Goal: Task Accomplishment & Management: Complete application form

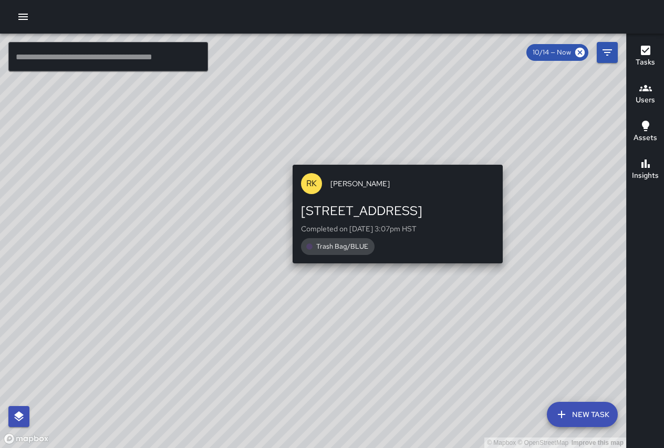
drag, startPoint x: 393, startPoint y: 158, endPoint x: 355, endPoint y: 195, distance: 53.1
click at [350, 194] on div "© Mapbox © OpenStreetMap Improve this map RK [PERSON_NAME] [STREET_ADDRESS] Com…" at bounding box center [313, 241] width 626 height 415
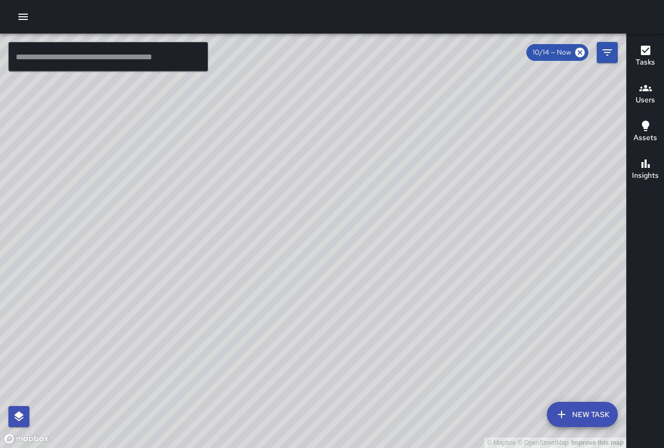
drag, startPoint x: 372, startPoint y: 169, endPoint x: 374, endPoint y: 258, distance: 89.3
click at [378, 276] on div "© Mapbox © OpenStreetMap Improve this map" at bounding box center [313, 241] width 626 height 415
drag, startPoint x: 416, startPoint y: 176, endPoint x: 365, endPoint y: 210, distance: 61.5
click at [361, 199] on div "© Mapbox © OpenStreetMap Improve this map" at bounding box center [313, 241] width 626 height 415
drag, startPoint x: 412, startPoint y: 319, endPoint x: 341, endPoint y: 267, distance: 87.9
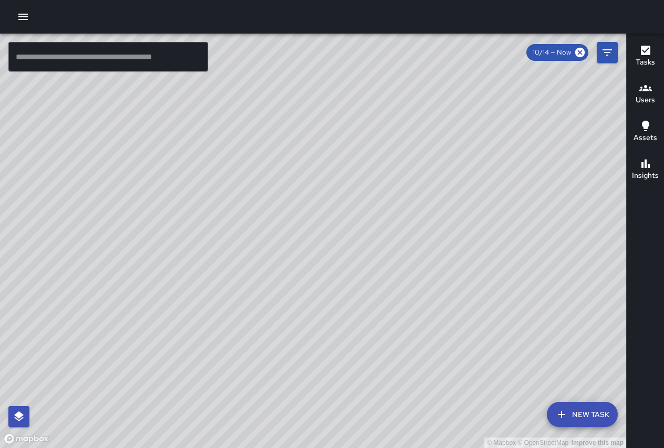
click at [341, 267] on div "© Mapbox © OpenStreetMap Improve this map" at bounding box center [313, 241] width 626 height 415
drag, startPoint x: 355, startPoint y: 321, endPoint x: 368, endPoint y: 243, distance: 78.8
click at [368, 243] on div "© Mapbox © OpenStreetMap Improve this map" at bounding box center [313, 241] width 626 height 415
drag, startPoint x: 406, startPoint y: 341, endPoint x: 339, endPoint y: 187, distance: 167.7
click at [339, 187] on div "© Mapbox © OpenStreetMap Improve this map" at bounding box center [313, 241] width 626 height 415
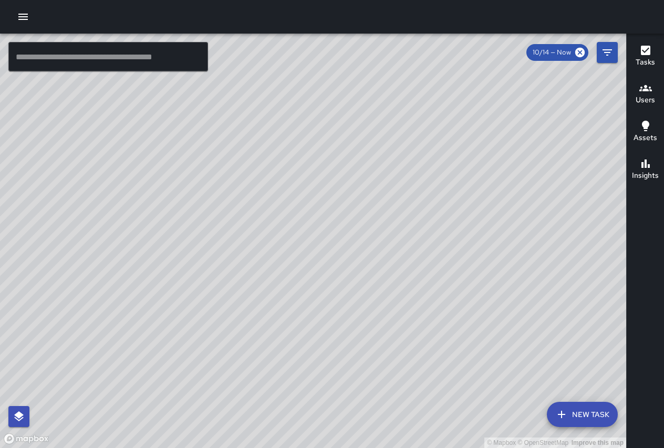
drag, startPoint x: 343, startPoint y: 214, endPoint x: 269, endPoint y: 170, distance: 86.6
click at [270, 170] on div "© Mapbox © OpenStreetMap Improve this map" at bounding box center [313, 241] width 626 height 415
drag, startPoint x: 364, startPoint y: 280, endPoint x: 361, endPoint y: 269, distance: 11.0
click at [361, 269] on div "© Mapbox © OpenStreetMap Improve this map" at bounding box center [313, 241] width 626 height 415
drag, startPoint x: 548, startPoint y: 286, endPoint x: 381, endPoint y: 242, distance: 173.2
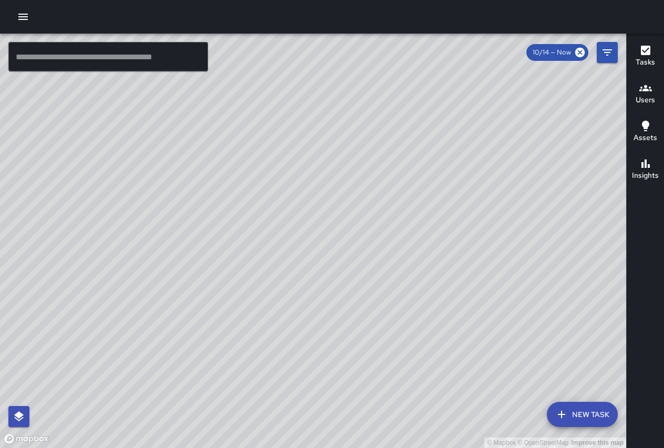
click at [379, 243] on div "© Mapbox © OpenStreetMap Improve this map" at bounding box center [313, 241] width 626 height 415
drag, startPoint x: 439, startPoint y: 245, endPoint x: 365, endPoint y: 162, distance: 111.6
click at [365, 162] on div "© Mapbox © OpenStreetMap Improve this map" at bounding box center [313, 241] width 626 height 415
drag, startPoint x: 429, startPoint y: 203, endPoint x: 344, endPoint y: 166, distance: 92.4
click at [344, 166] on div "© Mapbox © OpenStreetMap Improve this map" at bounding box center [313, 241] width 626 height 415
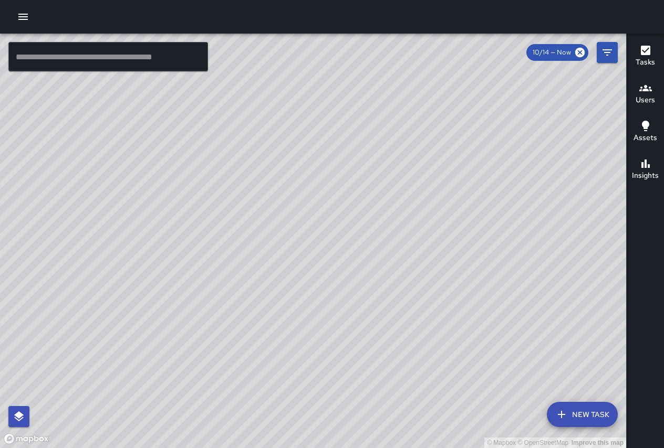
drag, startPoint x: 512, startPoint y: 346, endPoint x: 239, endPoint y: 206, distance: 306.7
click at [237, 206] on div "© Mapbox © OpenStreetMap Improve this map" at bounding box center [313, 241] width 626 height 415
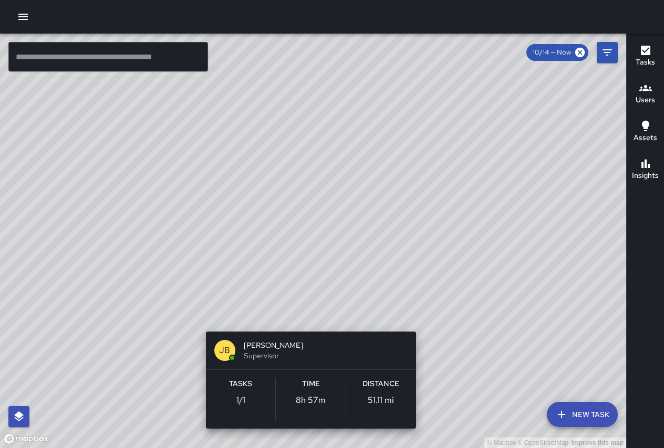
click at [423, 315] on div "© Mapbox © OpenStreetMap Improve this map [PERSON_NAME] Supervisor Tasks 1 / 1 …" at bounding box center [313, 241] width 626 height 415
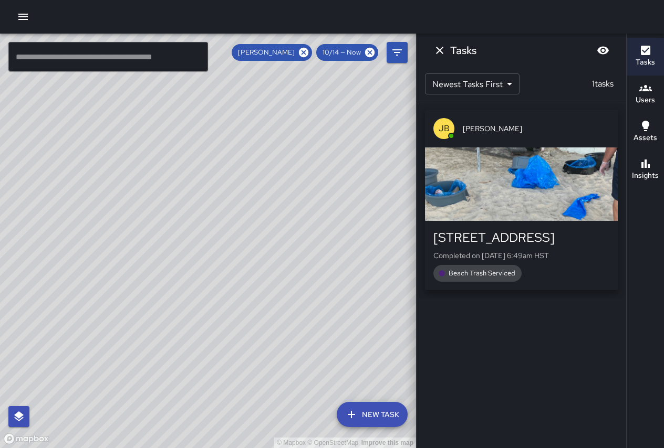
drag, startPoint x: 257, startPoint y: 218, endPoint x: 273, endPoint y: 274, distance: 57.8
click at [268, 270] on div "© Mapbox © OpenStreetMap Improve this map" at bounding box center [208, 241] width 416 height 415
drag, startPoint x: 261, startPoint y: 159, endPoint x: 266, endPoint y: 252, distance: 93.6
click at [274, 287] on div "© Mapbox © OpenStreetMap Improve this map" at bounding box center [208, 241] width 416 height 415
drag, startPoint x: 250, startPoint y: 206, endPoint x: 266, endPoint y: 274, distance: 69.4
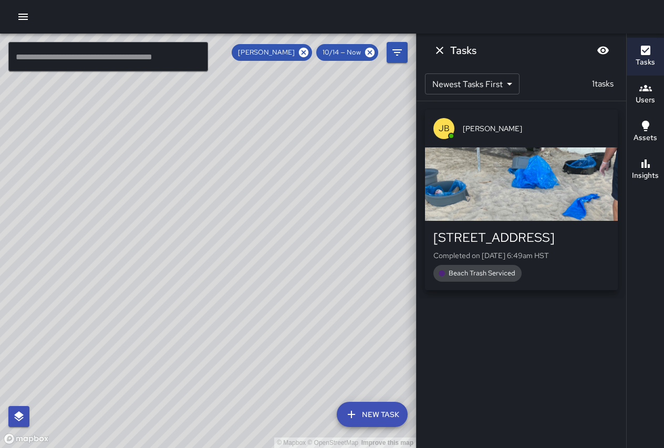
click at [266, 274] on div "© Mapbox © OpenStreetMap Improve this map" at bounding box center [208, 241] width 416 height 415
drag, startPoint x: 260, startPoint y: 253, endPoint x: 215, endPoint y: 193, distance: 75.0
click at [215, 193] on div "© Mapbox © OpenStreetMap Improve this map" at bounding box center [208, 241] width 416 height 415
drag, startPoint x: 257, startPoint y: 218, endPoint x: 214, endPoint y: 208, distance: 44.3
click at [214, 208] on div "© Mapbox © OpenStreetMap Improve this map" at bounding box center [208, 241] width 416 height 415
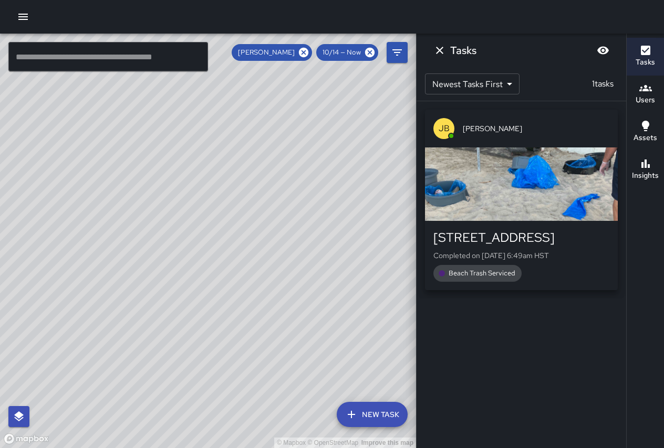
drag, startPoint x: 226, startPoint y: 207, endPoint x: 203, endPoint y: 210, distance: 23.3
click at [196, 210] on div "© Mapbox © OpenStreetMap Improve this map" at bounding box center [208, 241] width 416 height 415
drag, startPoint x: 257, startPoint y: 245, endPoint x: 205, endPoint y: 197, distance: 71.0
click at [205, 197] on div "© Mapbox © OpenStreetMap Improve this map" at bounding box center [208, 241] width 416 height 415
drag, startPoint x: 166, startPoint y: 203, endPoint x: 259, endPoint y: 244, distance: 101.8
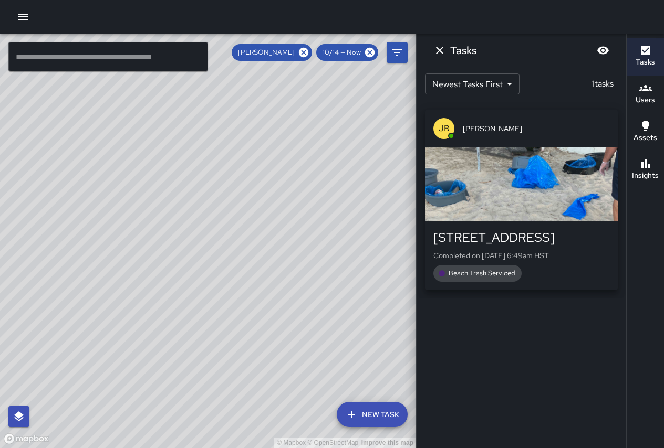
click at [259, 244] on div "© Mapbox © OpenStreetMap Improve this map" at bounding box center [208, 241] width 416 height 415
drag, startPoint x: 214, startPoint y: 192, endPoint x: 258, endPoint y: 260, distance: 81.4
click at [258, 260] on div "© Mapbox © OpenStreetMap Improve this map" at bounding box center [208, 241] width 416 height 415
drag, startPoint x: 227, startPoint y: 222, endPoint x: 213, endPoint y: 250, distance: 32.2
click at [213, 250] on div "© Mapbox © OpenStreetMap Improve this map" at bounding box center [208, 241] width 416 height 415
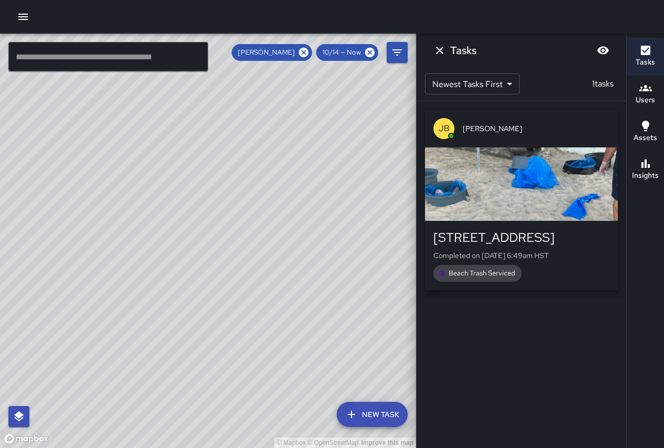
drag, startPoint x: 149, startPoint y: 235, endPoint x: 274, endPoint y: 270, distance: 129.3
click at [273, 271] on div "© Mapbox © OpenStreetMap Improve this map" at bounding box center [208, 241] width 416 height 415
drag, startPoint x: 269, startPoint y: 270, endPoint x: 225, endPoint y: 197, distance: 85.1
click at [225, 197] on div "© Mapbox © OpenStreetMap Improve this map" at bounding box center [208, 241] width 416 height 415
drag, startPoint x: 268, startPoint y: 212, endPoint x: 225, endPoint y: 184, distance: 50.8
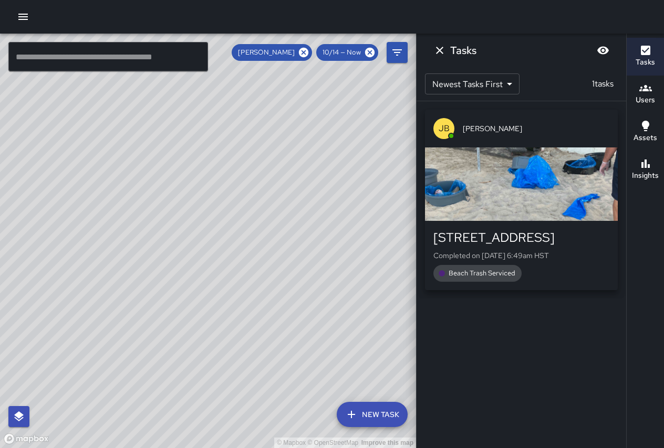
click at [225, 184] on div "© Mapbox © OpenStreetMap Improve this map" at bounding box center [208, 241] width 416 height 415
drag, startPoint x: 246, startPoint y: 215, endPoint x: 217, endPoint y: 205, distance: 30.6
click at [217, 205] on div "© Mapbox © OpenStreetMap Improve this map" at bounding box center [208, 241] width 416 height 415
click at [255, 218] on div "© Mapbox © OpenStreetMap Improve this map" at bounding box center [208, 241] width 416 height 415
click at [436, 52] on icon "Dismiss" at bounding box center [439, 50] width 13 height 13
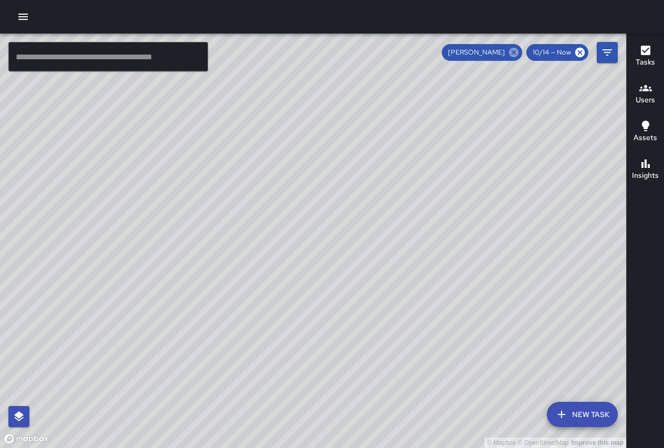
click at [513, 54] on icon at bounding box center [514, 53] width 12 height 12
click at [585, 53] on div "10/14 — Now" at bounding box center [557, 52] width 62 height 17
click at [584, 54] on icon at bounding box center [580, 53] width 12 height 12
drag, startPoint x: 320, startPoint y: 129, endPoint x: 349, endPoint y: 239, distance: 114.0
click at [350, 239] on div "© Mapbox © OpenStreetMap Improve this map" at bounding box center [313, 241] width 626 height 415
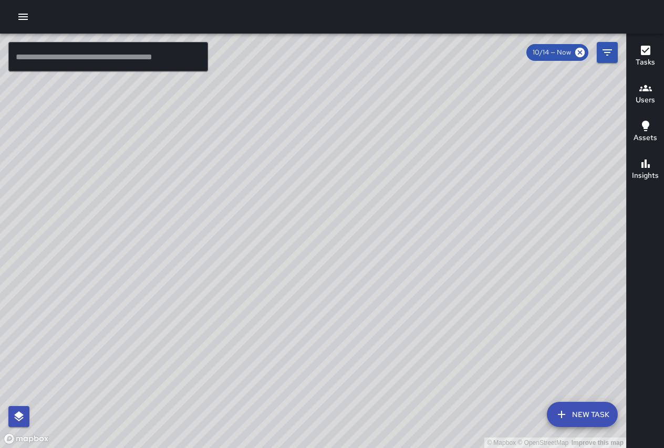
drag, startPoint x: 421, startPoint y: 228, endPoint x: 380, endPoint y: 201, distance: 48.8
click at [381, 196] on div "© Mapbox © OpenStreetMap Improve this map" at bounding box center [313, 241] width 626 height 415
drag, startPoint x: 407, startPoint y: 225, endPoint x: 337, endPoint y: 187, distance: 79.9
click at [338, 188] on div "© Mapbox © OpenStreetMap Improve this map" at bounding box center [313, 241] width 626 height 415
drag, startPoint x: 392, startPoint y: 215, endPoint x: 286, endPoint y: 129, distance: 136.6
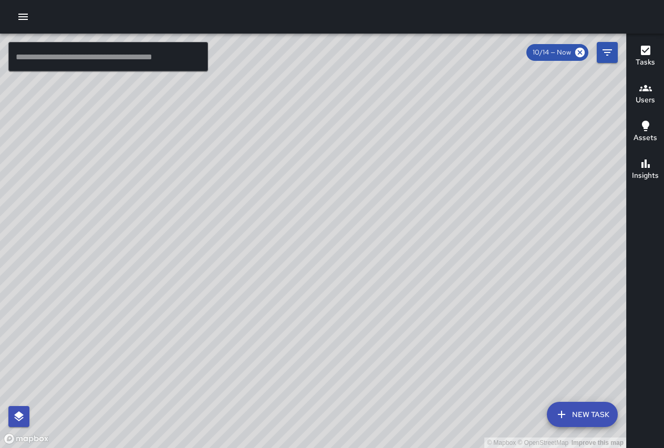
click at [292, 134] on div "© Mapbox © OpenStreetMap Improve this map" at bounding box center [313, 241] width 626 height 415
drag, startPoint x: 369, startPoint y: 194, endPoint x: 282, endPoint y: 121, distance: 113.7
click at [282, 121] on div "© Mapbox © OpenStreetMap Improve this map" at bounding box center [313, 241] width 626 height 415
drag, startPoint x: 334, startPoint y: 190, endPoint x: 253, endPoint y: 140, distance: 95.5
click at [248, 137] on div "© Mapbox © OpenStreetMap Improve this map" at bounding box center [313, 241] width 626 height 415
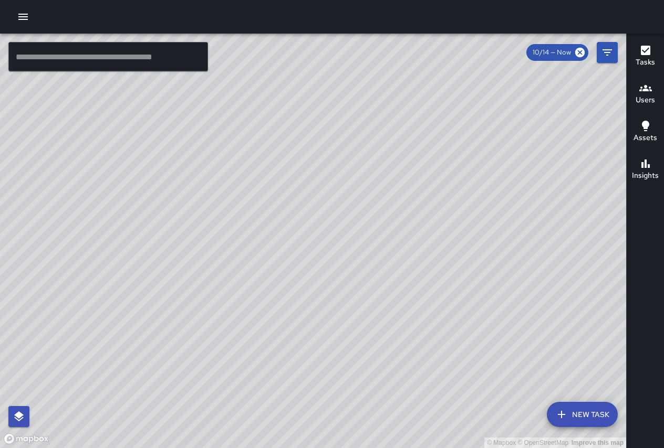
drag, startPoint x: 415, startPoint y: 202, endPoint x: 266, endPoint y: 103, distance: 178.8
click at [266, 103] on div "© Mapbox © OpenStreetMap Improve this map" at bounding box center [313, 241] width 626 height 415
drag, startPoint x: 318, startPoint y: 191, endPoint x: 238, endPoint y: 150, distance: 89.5
click at [238, 150] on div "© Mapbox © OpenStreetMap Improve this map" at bounding box center [313, 241] width 626 height 415
drag, startPoint x: 318, startPoint y: 213, endPoint x: 302, endPoint y: 214, distance: 15.2
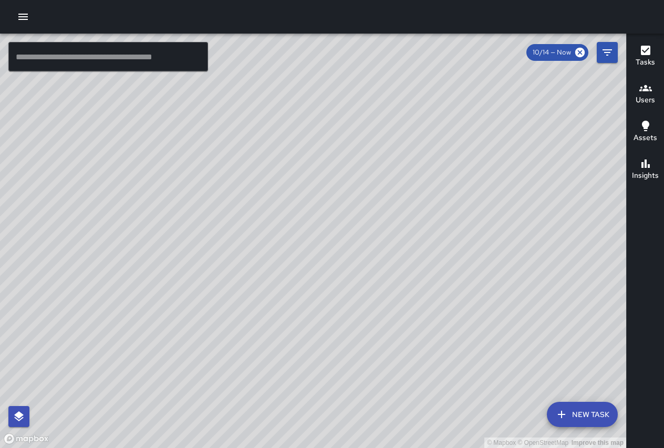
click at [302, 225] on div "© Mapbox © OpenStreetMap Improve this map" at bounding box center [313, 241] width 626 height 415
drag, startPoint x: 246, startPoint y: 161, endPoint x: 307, endPoint y: 244, distance: 102.5
click at [307, 244] on div "© Mapbox © OpenStreetMap Improve this map" at bounding box center [313, 241] width 626 height 415
drag, startPoint x: 209, startPoint y: 182, endPoint x: 266, endPoint y: 210, distance: 63.2
click at [270, 216] on div "© Mapbox © OpenStreetMap Improve this map [PERSON_NAME] [STREET_ADDRESS] Comple…" at bounding box center [313, 241] width 626 height 415
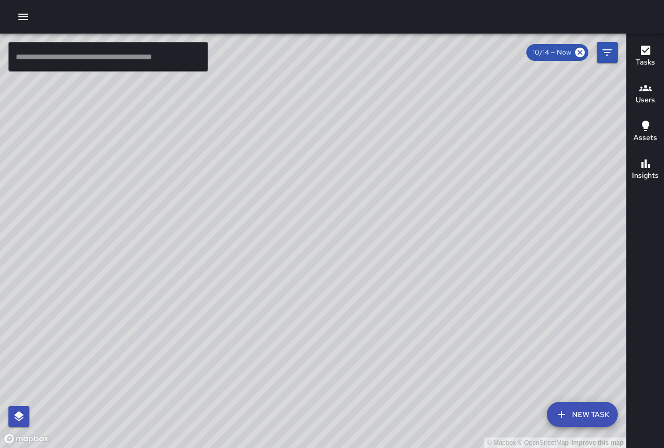
drag, startPoint x: 275, startPoint y: 184, endPoint x: 265, endPoint y: 207, distance: 24.7
click at [262, 219] on div "© Mapbox © OpenStreetMap Improve this map" at bounding box center [313, 241] width 626 height 415
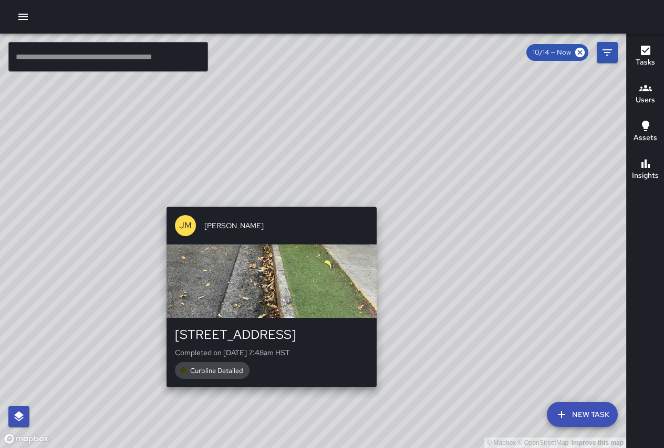
drag, startPoint x: 277, startPoint y: 180, endPoint x: 265, endPoint y: 200, distance: 23.2
click at [267, 200] on div "© Mapbox © OpenStreetMap Improve this map [PERSON_NAME] [PERSON_NAME] [STREET_A…" at bounding box center [313, 241] width 626 height 415
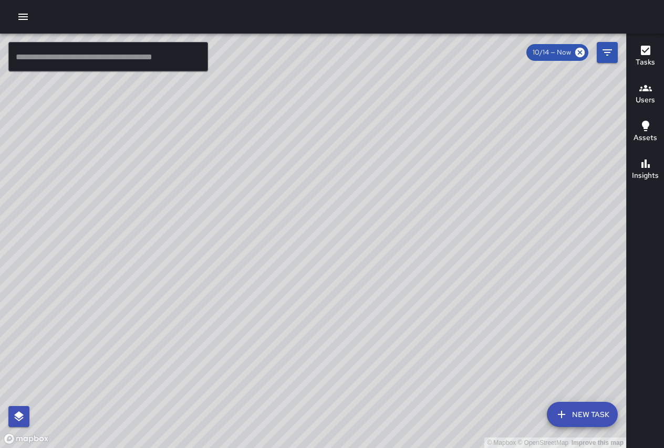
click at [316, 163] on div "© Mapbox © OpenStreetMap Improve this map" at bounding box center [313, 241] width 626 height 415
click at [608, 54] on icon "Filters" at bounding box center [607, 52] width 13 height 13
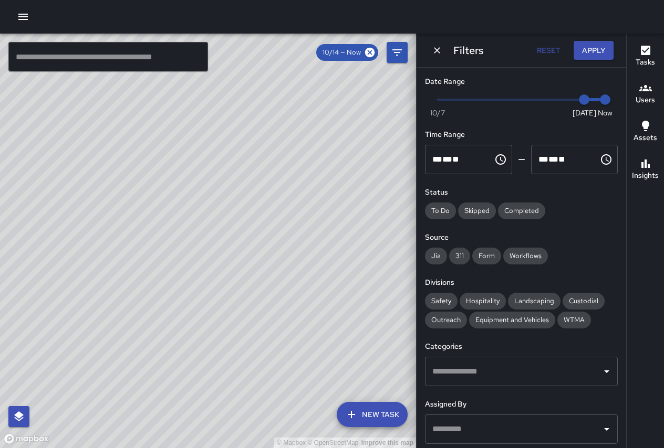
drag, startPoint x: 382, startPoint y: 145, endPoint x: 380, endPoint y: 138, distance: 8.2
click at [382, 141] on div "© Mapbox © OpenStreetMap Improve this map" at bounding box center [208, 241] width 416 height 415
click at [648, 90] on icon "button" at bounding box center [645, 88] width 13 height 13
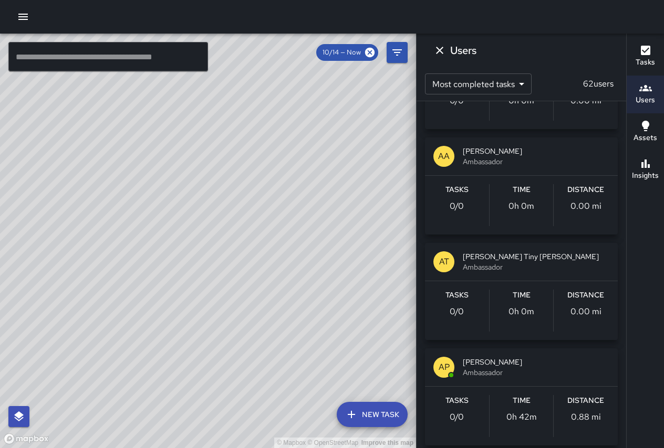
scroll to position [3790, 0]
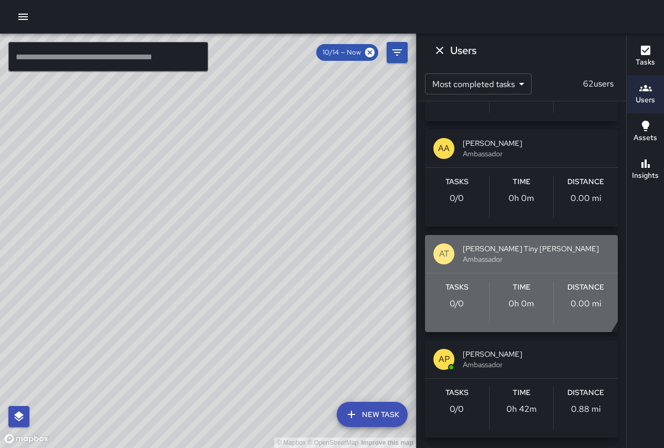
click at [484, 244] on span "[PERSON_NAME] Tiny [PERSON_NAME]" at bounding box center [536, 249] width 146 height 11
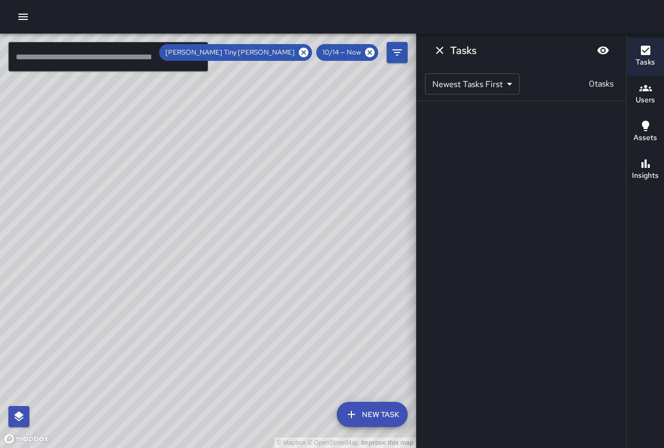
click at [357, 53] on span "10/14 — Now" at bounding box center [341, 52] width 51 height 11
click at [371, 51] on icon at bounding box center [370, 53] width 12 height 12
click at [498, 83] on body "© Mapbox © OpenStreetMap Improve this map ​ New Task Antonio Tiny [PERSON_NAME]…" at bounding box center [332, 224] width 664 height 448
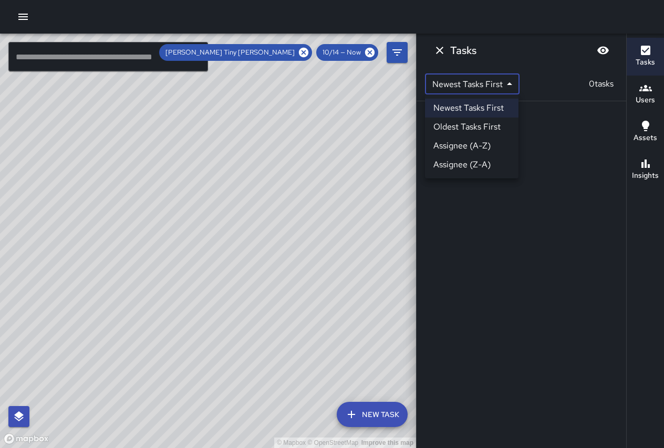
click at [397, 54] on div at bounding box center [332, 224] width 664 height 448
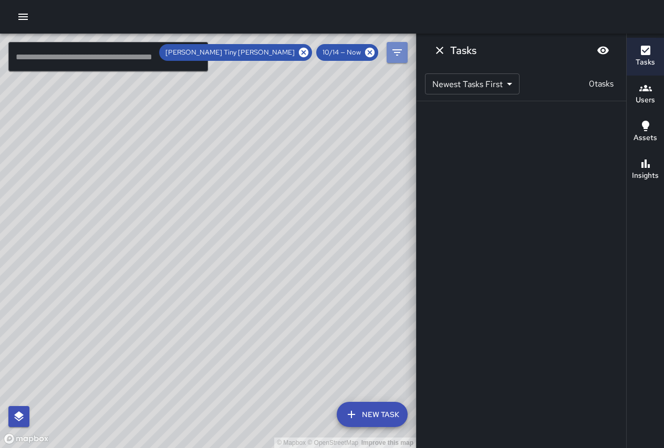
click at [397, 51] on icon "Filters" at bounding box center [397, 52] width 13 height 13
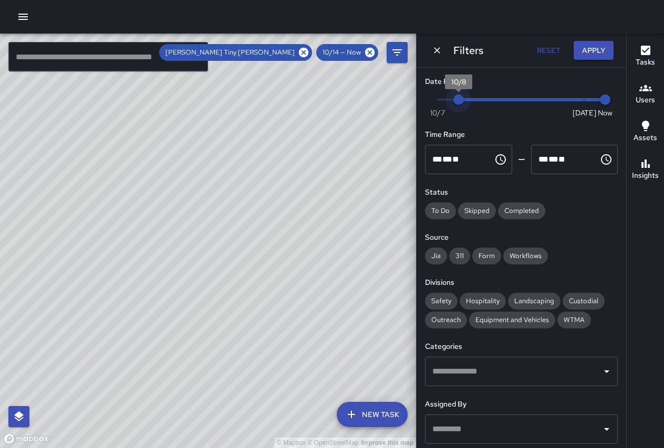
type input "*"
drag, startPoint x: 578, startPoint y: 99, endPoint x: 443, endPoint y: 95, distance: 134.5
click at [443, 95] on span "10/7" at bounding box center [437, 100] width 11 height 11
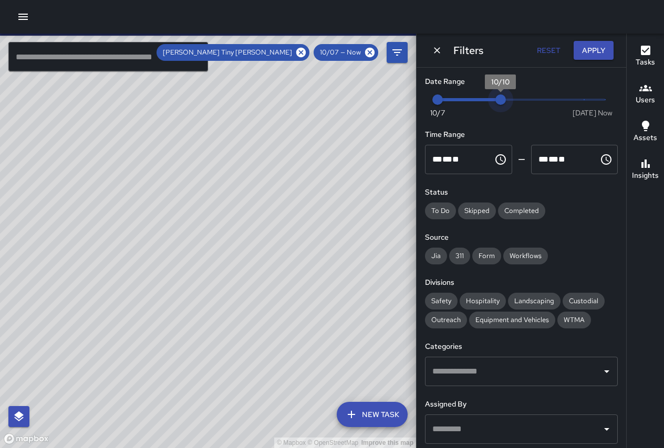
drag, startPoint x: 598, startPoint y: 97, endPoint x: 470, endPoint y: 96, distance: 127.6
click at [495, 96] on span "10/10" at bounding box center [500, 100] width 11 height 11
click at [474, 96] on span "10/9" at bounding box center [479, 100] width 11 height 11
drag, startPoint x: 468, startPoint y: 96, endPoint x: 458, endPoint y: 96, distance: 10.0
click at [458, 96] on span "Now [DATE] 10/7 10/9" at bounding box center [520, 100] width 167 height 16
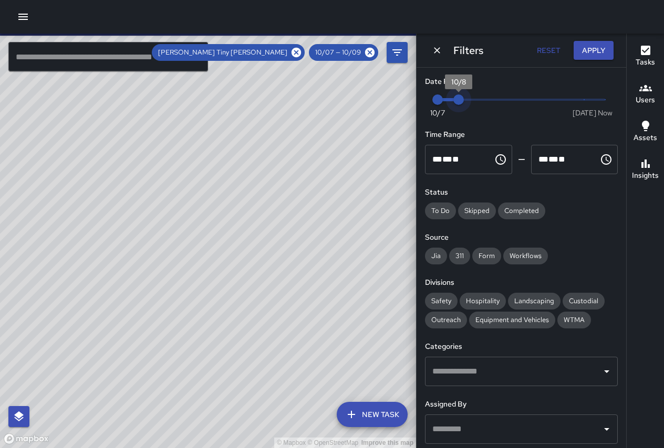
click at [458, 96] on span "10/8" at bounding box center [458, 100] width 11 height 11
click at [588, 44] on button "Apply" at bounding box center [593, 50] width 40 height 19
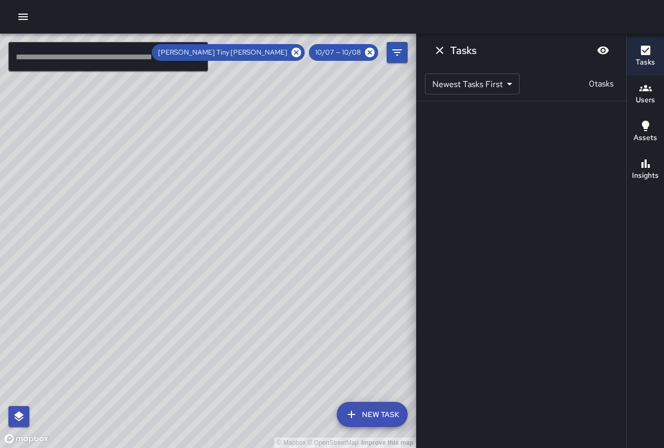
click at [350, 49] on span "10/07 — 10/08" at bounding box center [338, 52] width 58 height 11
click at [602, 53] on icon "Blur" at bounding box center [602, 50] width 13 height 13
click at [603, 47] on icon "Unblur" at bounding box center [603, 51] width 12 height 10
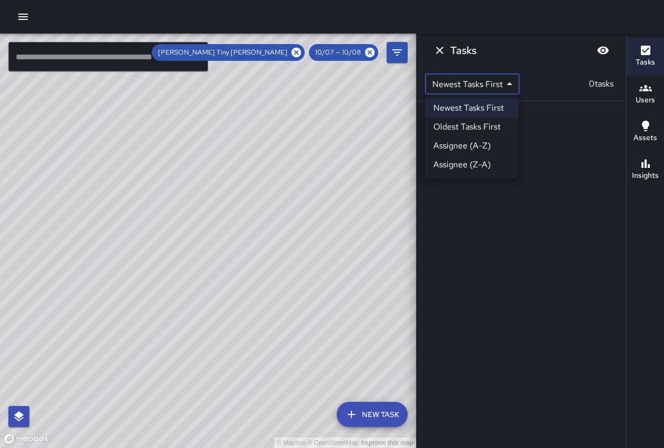
click at [511, 79] on body "© Mapbox © OpenStreetMap Improve this map ​ New Task Antonio Tiny [PERSON_NAME]…" at bounding box center [332, 224] width 664 height 448
click at [491, 52] on div at bounding box center [332, 224] width 664 height 448
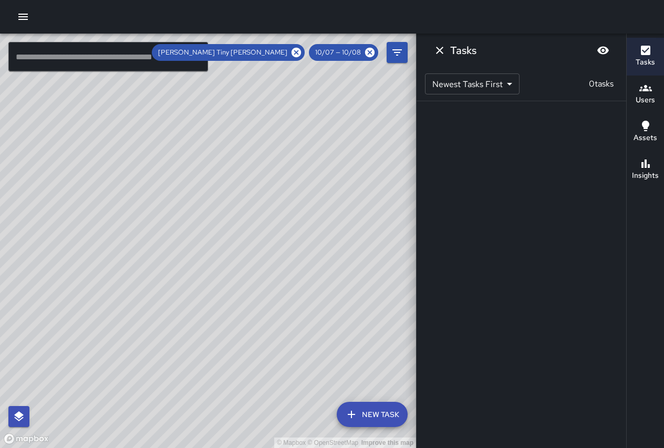
click at [470, 47] on h6 "Tasks" at bounding box center [463, 50] width 26 height 17
click at [344, 48] on span "10/07 — 10/08" at bounding box center [338, 52] width 58 height 11
click at [335, 51] on span "10/07 — 10/08" at bounding box center [338, 52] width 58 height 11
click at [394, 49] on icon "Filters" at bounding box center [397, 52] width 13 height 13
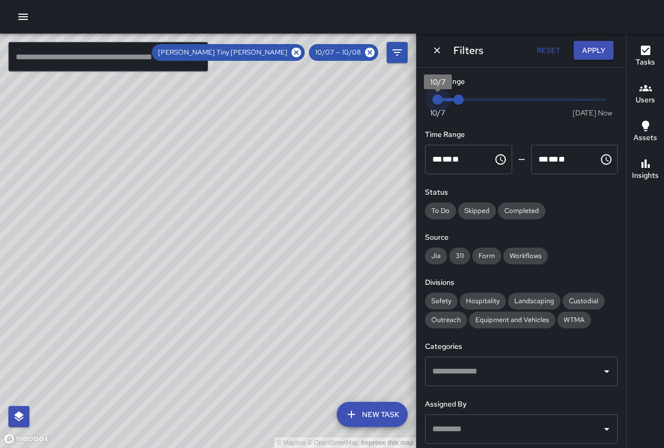
drag, startPoint x: 443, startPoint y: 99, endPoint x: 463, endPoint y: 99, distance: 19.4
click at [463, 99] on span "Now [DATE] 10/7 10/8" at bounding box center [520, 100] width 167 height 16
type input "*"
drag, startPoint x: 461, startPoint y: 99, endPoint x: 473, endPoint y: 99, distance: 11.6
click at [474, 99] on span "10/9" at bounding box center [479, 100] width 11 height 11
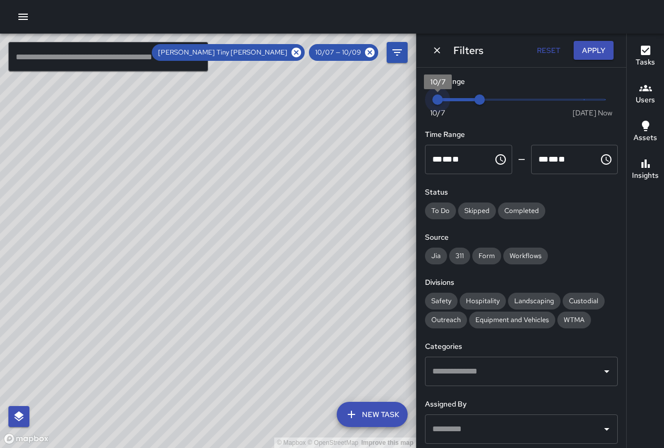
type input "*"
drag, startPoint x: 437, startPoint y: 99, endPoint x: 454, endPoint y: 98, distance: 16.9
click at [454, 98] on span "10/8" at bounding box center [458, 100] width 11 height 11
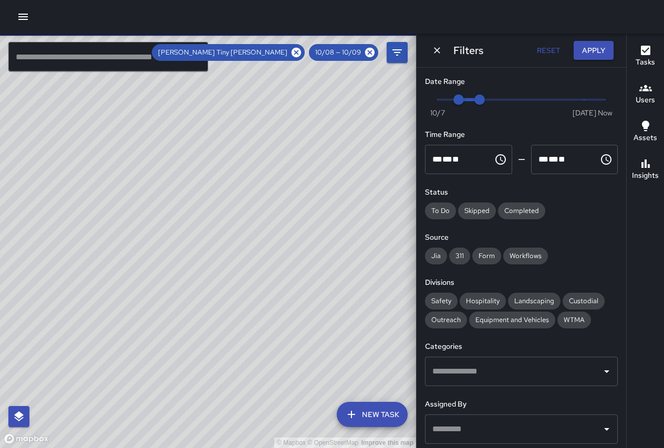
click at [593, 48] on button "Apply" at bounding box center [593, 50] width 40 height 19
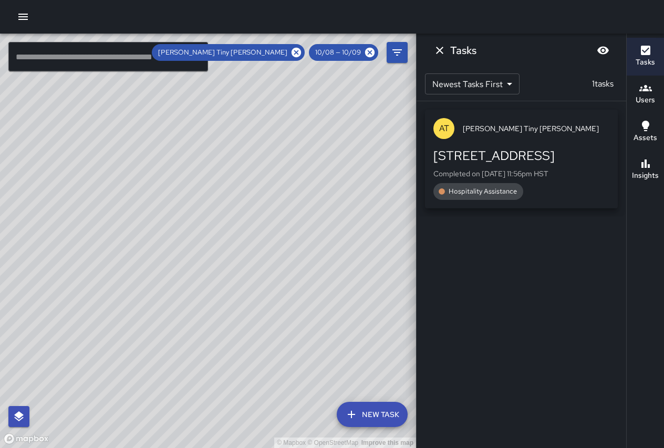
drag, startPoint x: 201, startPoint y: 216, endPoint x: 206, endPoint y: 150, distance: 66.9
click at [206, 150] on div "© Mapbox © OpenStreetMap Improve this map" at bounding box center [208, 241] width 416 height 415
drag, startPoint x: 225, startPoint y: 199, endPoint x: 210, endPoint y: 155, distance: 46.7
click at [210, 155] on div "© Mapbox © OpenStreetMap Improve this map" at bounding box center [208, 241] width 416 height 415
drag, startPoint x: 224, startPoint y: 143, endPoint x: 296, endPoint y: 204, distance: 93.9
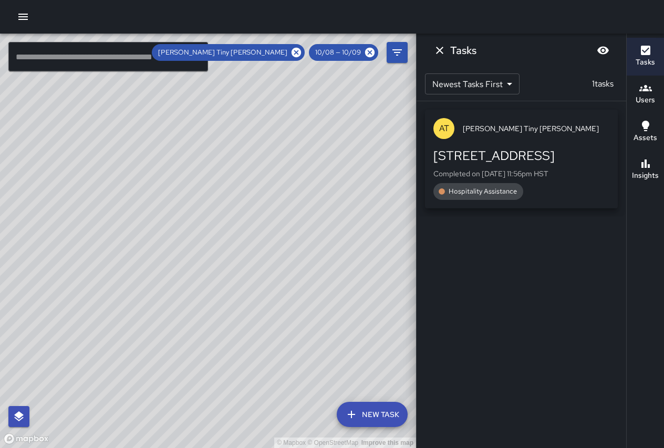
click at [296, 204] on div "© Mapbox © OpenStreetMap Improve this map" at bounding box center [208, 241] width 416 height 415
drag, startPoint x: 186, startPoint y: 141, endPoint x: 164, endPoint y: 176, distance: 40.8
click at [169, 179] on div "© Mapbox © OpenStreetMap Improve this map" at bounding box center [208, 241] width 416 height 415
drag, startPoint x: 252, startPoint y: 255, endPoint x: 159, endPoint y: 162, distance: 131.4
click at [184, 190] on div "© Mapbox © OpenStreetMap Improve this map" at bounding box center [208, 241] width 416 height 415
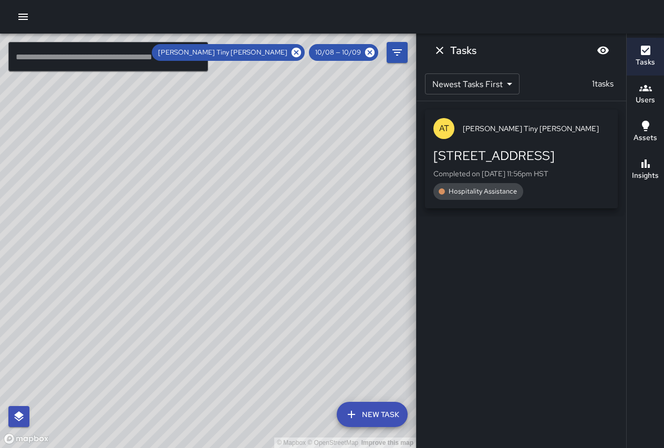
drag, startPoint x: 315, startPoint y: 255, endPoint x: 214, endPoint y: 210, distance: 110.7
click at [215, 212] on div "© Mapbox © OpenStreetMap Improve this map" at bounding box center [208, 241] width 416 height 415
drag, startPoint x: 288, startPoint y: 216, endPoint x: 207, endPoint y: 206, distance: 81.5
click at [206, 207] on div "© Mapbox © OpenStreetMap Improve this map" at bounding box center [208, 241] width 416 height 415
click at [272, 219] on div "© Mapbox © OpenStreetMap Improve this map" at bounding box center [208, 241] width 416 height 415
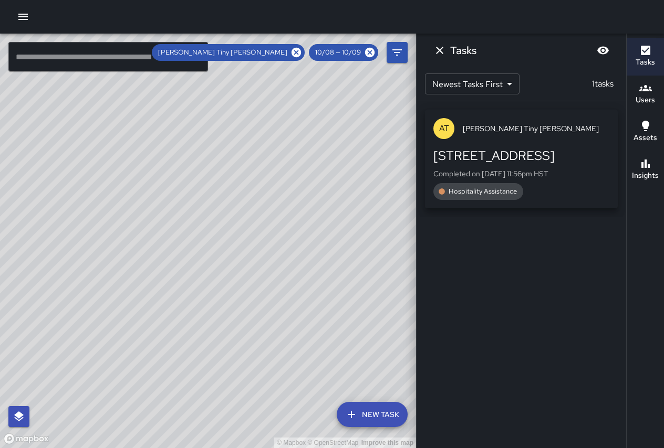
click at [339, 47] on div "10/08 — 10/09" at bounding box center [343, 52] width 69 height 17
click at [339, 51] on span "10/08 — 10/09" at bounding box center [338, 52] width 58 height 11
click at [274, 53] on span "[PERSON_NAME] Tiny [PERSON_NAME]" at bounding box center [223, 52] width 142 height 11
click at [401, 54] on icon "Filters" at bounding box center [397, 52] width 13 height 13
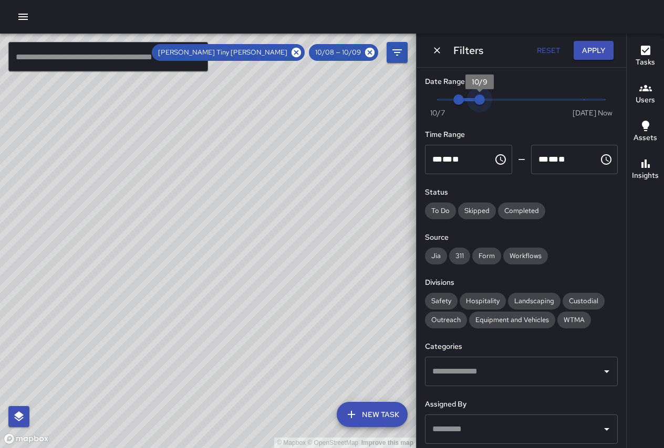
type input "*"
drag, startPoint x: 479, startPoint y: 96, endPoint x: 501, endPoint y: 101, distance: 22.6
click at [501, 101] on span "10/10" at bounding box center [500, 100] width 11 height 11
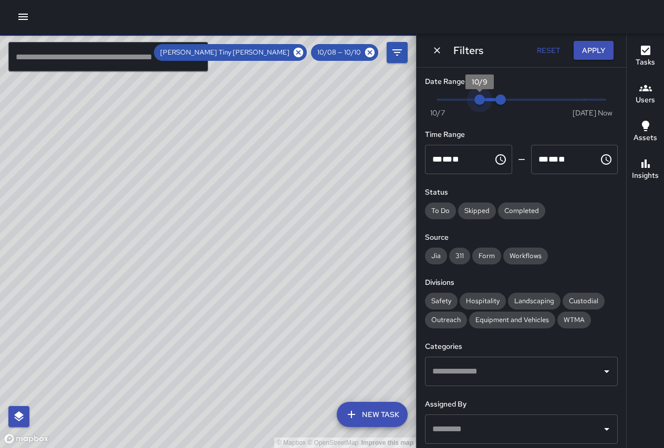
type input "*"
drag, startPoint x: 455, startPoint y: 100, endPoint x: 469, endPoint y: 101, distance: 14.2
click at [474, 101] on span "10/9" at bounding box center [479, 100] width 11 height 11
click at [586, 49] on button "Apply" at bounding box center [593, 50] width 40 height 19
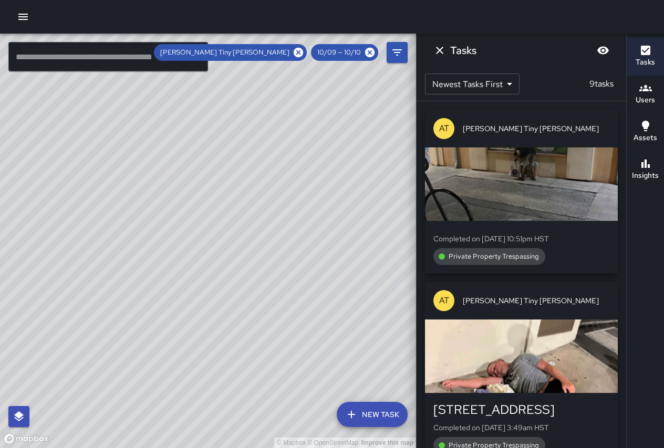
drag, startPoint x: 344, startPoint y: 173, endPoint x: 326, endPoint y: 183, distance: 20.7
click at [326, 183] on div "© Mapbox © OpenStreetMap Improve this map" at bounding box center [208, 241] width 416 height 415
drag, startPoint x: 340, startPoint y: 218, endPoint x: 278, endPoint y: 199, distance: 64.8
click at [278, 199] on div "© Mapbox © OpenStreetMap Improve this map" at bounding box center [208, 241] width 416 height 415
drag, startPoint x: 248, startPoint y: 165, endPoint x: 300, endPoint y: 239, distance: 90.5
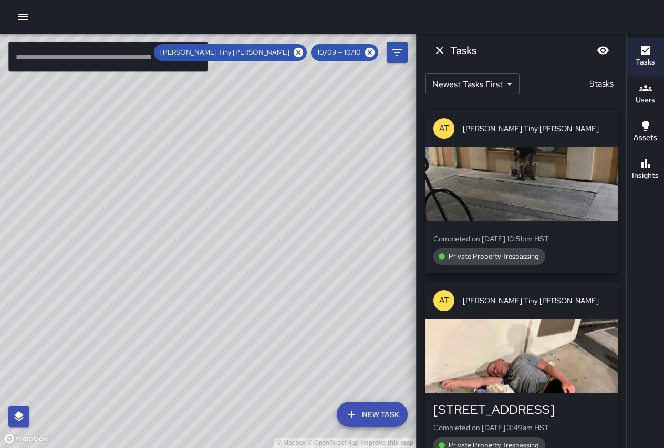
click at [303, 246] on div "© Mapbox © OpenStreetMap Improve this map" at bounding box center [208, 241] width 416 height 415
drag, startPoint x: 262, startPoint y: 183, endPoint x: 297, endPoint y: 235, distance: 62.8
click at [297, 235] on div "© Mapbox © OpenStreetMap Improve this map" at bounding box center [208, 241] width 416 height 415
drag, startPoint x: 212, startPoint y: 137, endPoint x: 324, endPoint y: 225, distance: 142.4
click at [327, 232] on div "© Mapbox © OpenStreetMap Improve this map" at bounding box center [208, 241] width 416 height 415
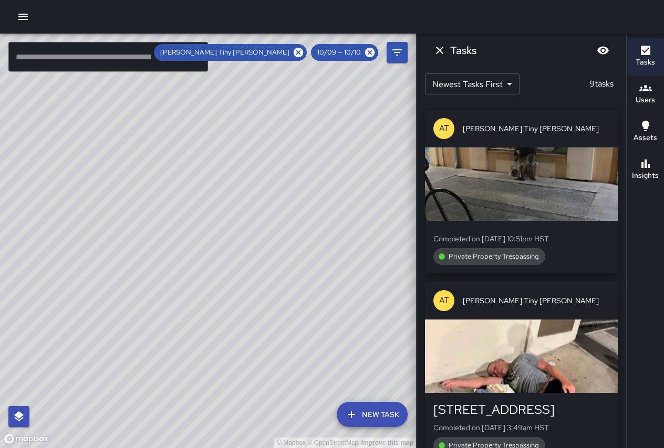
drag, startPoint x: 280, startPoint y: 146, endPoint x: 308, endPoint y: 224, distance: 83.2
click at [311, 228] on div "© Mapbox © OpenStreetMap Improve this map AT [PERSON_NAME] [PERSON_NAME] Ambass…" at bounding box center [208, 241] width 416 height 415
drag, startPoint x: 223, startPoint y: 136, endPoint x: 296, endPoint y: 234, distance: 121.9
click at [296, 235] on div "© Mapbox © OpenStreetMap Improve this map" at bounding box center [208, 241] width 416 height 415
drag, startPoint x: 242, startPoint y: 146, endPoint x: 259, endPoint y: 183, distance: 40.4
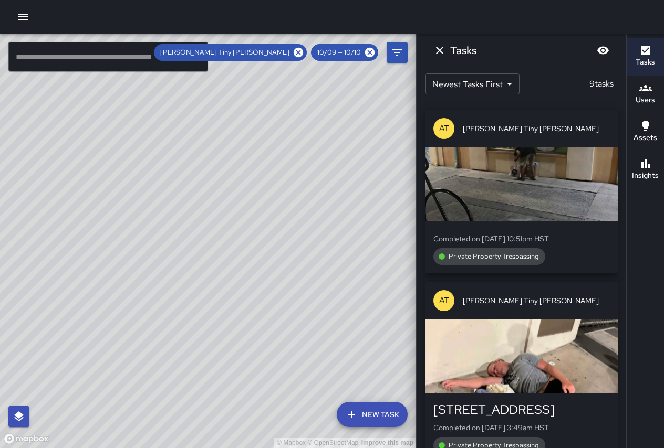
click at [267, 189] on div "© Mapbox © OpenStreetMap Improve this map" at bounding box center [208, 241] width 416 height 415
drag, startPoint x: 207, startPoint y: 124, endPoint x: 261, endPoint y: 184, distance: 80.7
click at [309, 213] on div "© Mapbox © OpenStreetMap Improve this map AT [PERSON_NAME] [PERSON_NAME] Ambass…" at bounding box center [208, 241] width 416 height 415
drag, startPoint x: 169, startPoint y: 127, endPoint x: 212, endPoint y: 168, distance: 59.4
click at [212, 168] on div "© Mapbox © OpenStreetMap Improve this map" at bounding box center [208, 241] width 416 height 415
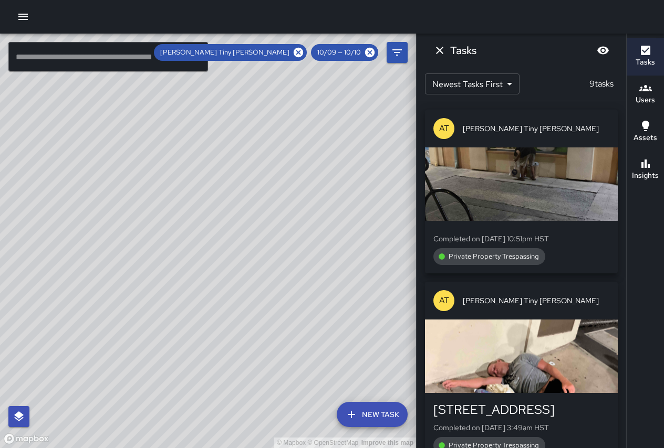
drag, startPoint x: 253, startPoint y: 202, endPoint x: 84, endPoint y: 90, distance: 202.7
click at [81, 89] on div "© Mapbox © OpenStreetMap Improve this map" at bounding box center [208, 241] width 416 height 415
drag, startPoint x: 172, startPoint y: 194, endPoint x: 139, endPoint y: 110, distance: 89.8
click at [139, 110] on div "© Mapbox © OpenStreetMap Improve this map" at bounding box center [208, 241] width 416 height 415
drag, startPoint x: 226, startPoint y: 182, endPoint x: 160, endPoint y: 143, distance: 76.7
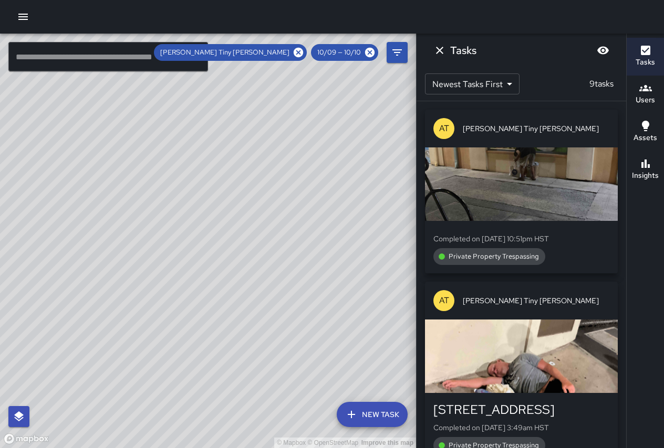
click at [149, 138] on div "© Mapbox © OpenStreetMap Improve this map" at bounding box center [208, 241] width 416 height 415
click at [392, 49] on icon "Filters" at bounding box center [397, 52] width 13 height 13
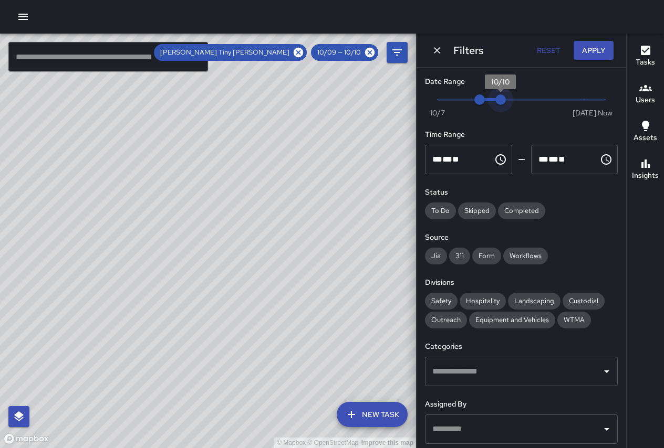
type input "*"
drag, startPoint x: 494, startPoint y: 97, endPoint x: 507, endPoint y: 96, distance: 13.2
click at [516, 96] on span "10/11" at bounding box center [521, 100] width 11 height 11
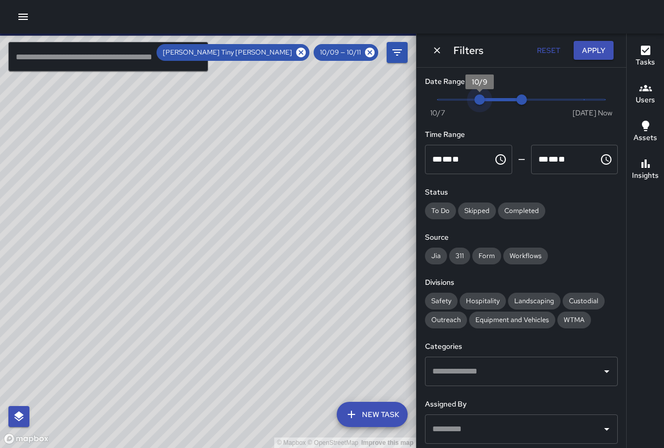
type input "*"
drag, startPoint x: 483, startPoint y: 101, endPoint x: 489, endPoint y: 101, distance: 6.8
click at [495, 101] on span "10/10" at bounding box center [500, 100] width 11 height 11
click at [599, 48] on button "Apply" at bounding box center [593, 50] width 40 height 19
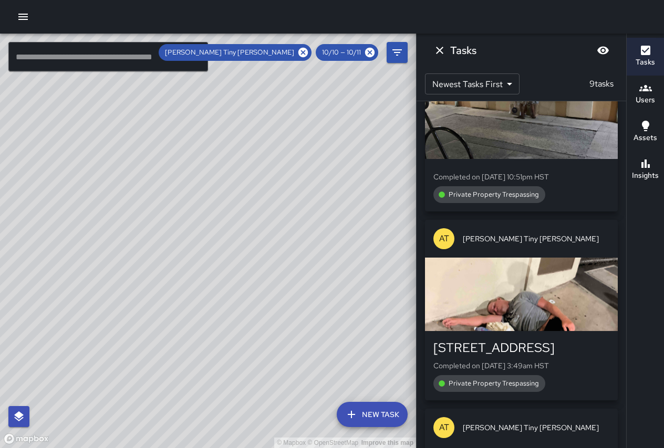
scroll to position [201, 0]
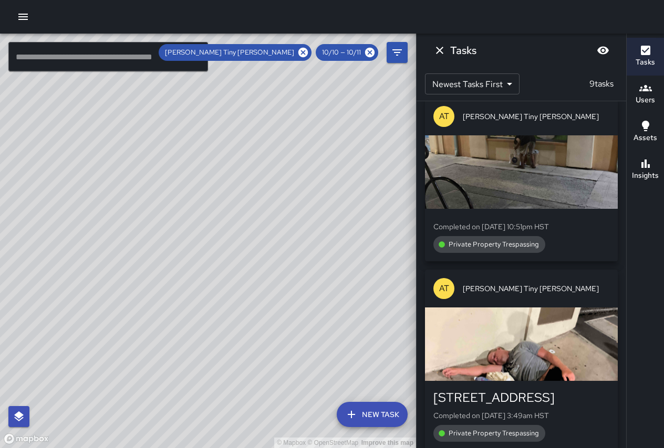
drag, startPoint x: 374, startPoint y: 315, endPoint x: 283, endPoint y: 286, distance: 95.7
click at [283, 286] on div "© Mapbox © OpenStreetMap Improve this map" at bounding box center [208, 241] width 416 height 415
click at [402, 50] on icon "Filters" at bounding box center [397, 52] width 13 height 13
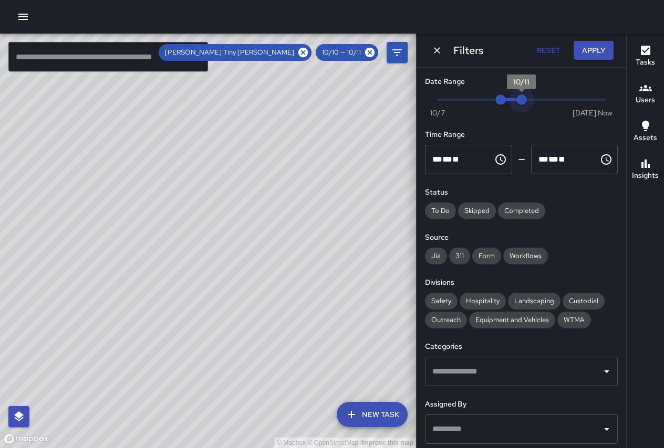
type input "*"
drag, startPoint x: 517, startPoint y: 98, endPoint x: 529, endPoint y: 98, distance: 11.6
click at [537, 98] on span "10/12" at bounding box center [542, 100] width 11 height 11
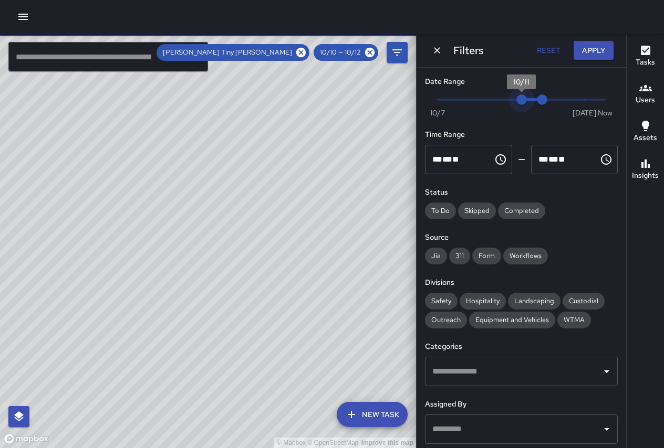
type input "*"
drag, startPoint x: 497, startPoint y: 99, endPoint x: 511, endPoint y: 100, distance: 13.7
click at [516, 100] on span "10/11" at bounding box center [521, 100] width 11 height 11
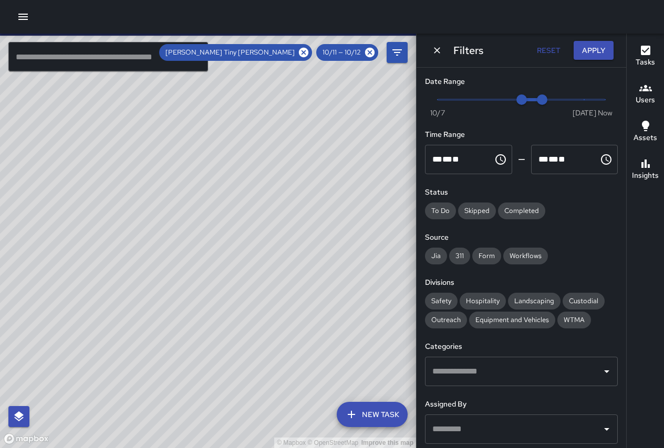
click at [585, 49] on button "Apply" at bounding box center [593, 50] width 40 height 19
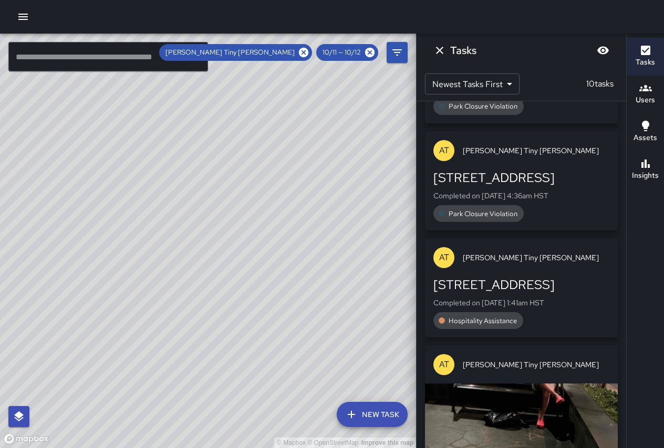
scroll to position [657, 0]
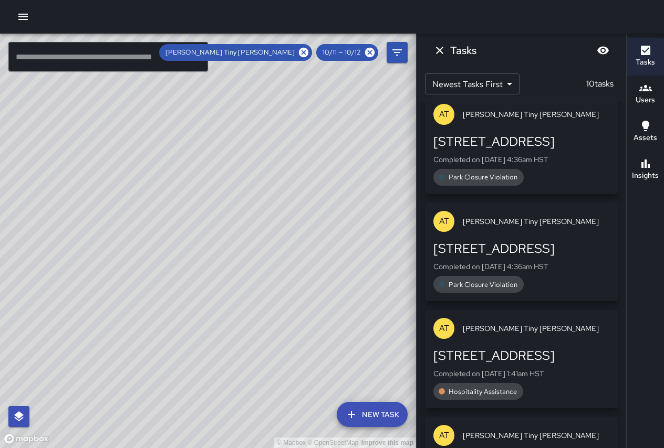
drag, startPoint x: 334, startPoint y: 325, endPoint x: 227, endPoint y: 239, distance: 137.4
click at [227, 239] on div "© Mapbox © OpenStreetMap Improve this map" at bounding box center [208, 241] width 416 height 415
drag, startPoint x: 271, startPoint y: 271, endPoint x: 197, endPoint y: 188, distance: 111.6
click at [191, 188] on div "© Mapbox © OpenStreetMap Improve this map" at bounding box center [208, 241] width 416 height 415
drag, startPoint x: 274, startPoint y: 260, endPoint x: 193, endPoint y: 142, distance: 143.5
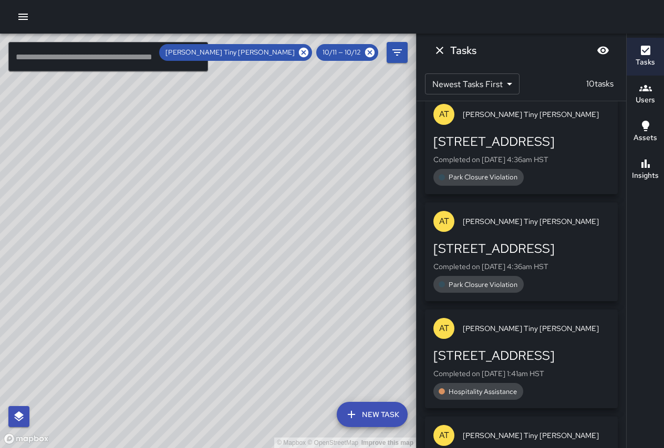
click at [191, 142] on div "© Mapbox © OpenStreetMap Improve this map AT [PERSON_NAME] [PERSON_NAME] Ambass…" at bounding box center [208, 241] width 416 height 415
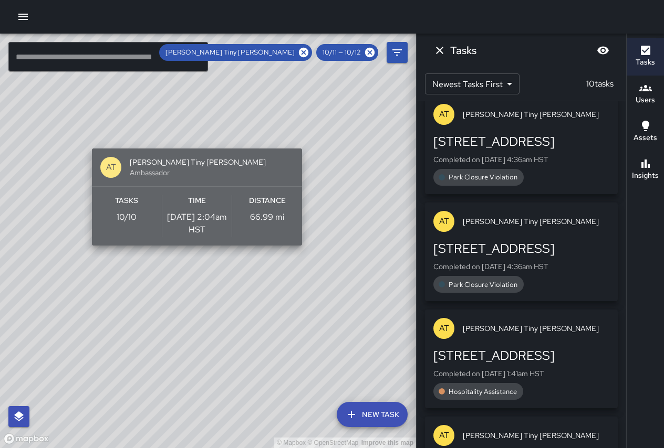
drag, startPoint x: 263, startPoint y: 216, endPoint x: 229, endPoint y: 160, distance: 65.7
click at [250, 211] on p "66.99 mi" at bounding box center [267, 217] width 35 height 13
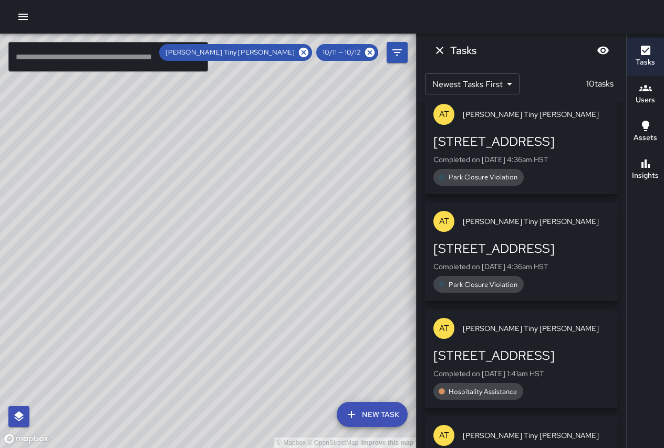
drag, startPoint x: 292, startPoint y: 238, endPoint x: 253, endPoint y: 171, distance: 78.6
click at [253, 171] on div "© Mapbox © OpenStreetMap Improve this map" at bounding box center [208, 241] width 416 height 415
drag, startPoint x: 227, startPoint y: 234, endPoint x: 230, endPoint y: 288, distance: 54.7
click at [230, 291] on div "© Mapbox © OpenStreetMap Improve this map" at bounding box center [208, 241] width 416 height 415
click at [403, 50] on button "Filters" at bounding box center [396, 52] width 21 height 21
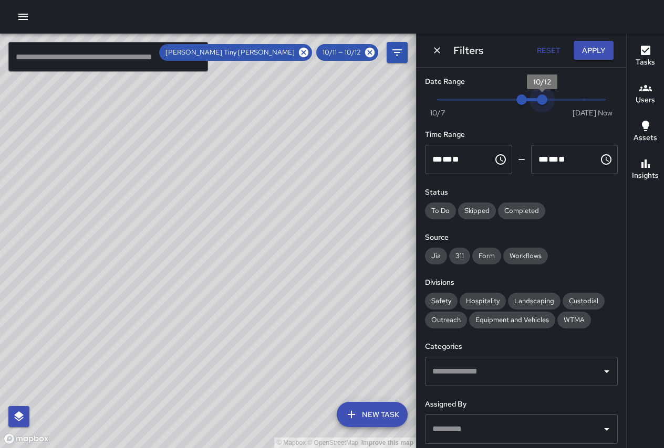
type input "*"
drag, startPoint x: 543, startPoint y: 98, endPoint x: 553, endPoint y: 101, distance: 10.5
click at [558, 101] on span "10/13" at bounding box center [563, 100] width 11 height 11
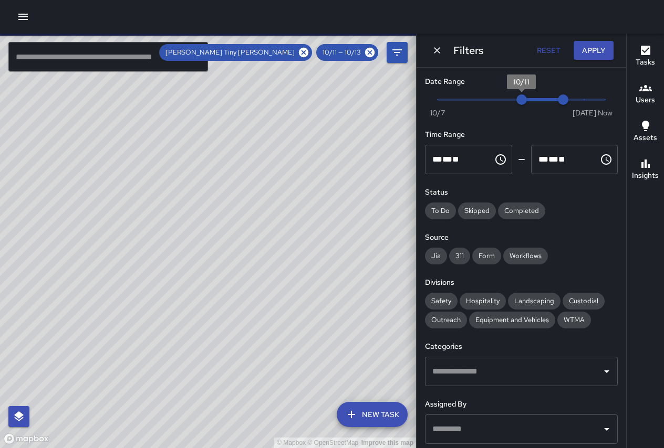
scroll to position [1085, 0]
type input "*"
drag, startPoint x: 517, startPoint y: 97, endPoint x: 532, endPoint y: 99, distance: 15.4
click at [537, 99] on span "10/12" at bounding box center [542, 100] width 11 height 11
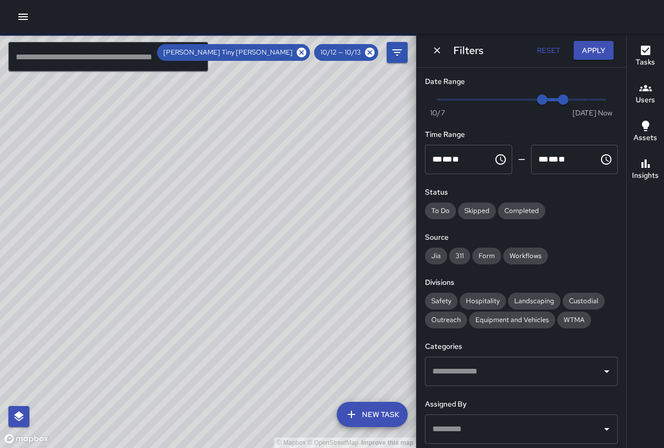
click at [592, 53] on button "Apply" at bounding box center [593, 50] width 40 height 19
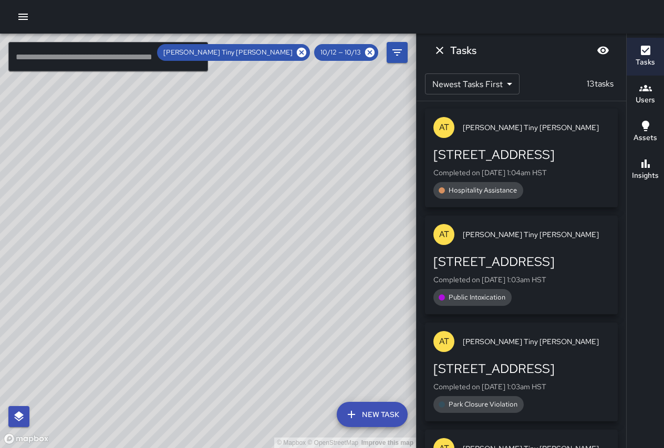
scroll to position [0, 0]
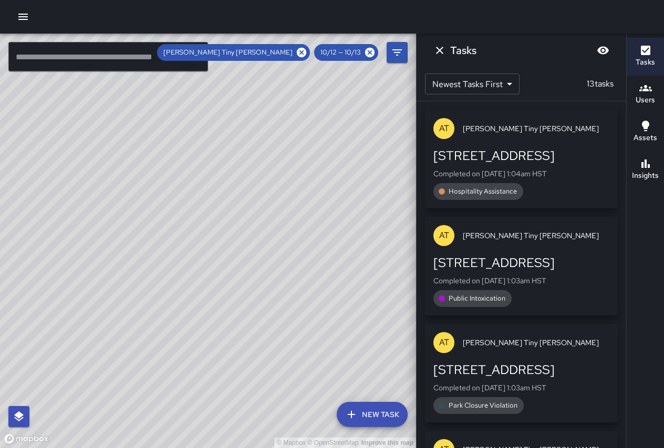
drag, startPoint x: 271, startPoint y: 217, endPoint x: 322, endPoint y: 304, distance: 100.8
click at [322, 304] on div "© Mapbox © OpenStreetMap Improve this map" at bounding box center [208, 241] width 416 height 415
drag, startPoint x: 169, startPoint y: 192, endPoint x: 181, endPoint y: 242, distance: 50.7
click at [181, 242] on div "© Mapbox © OpenStreetMap Improve this map" at bounding box center [208, 241] width 416 height 415
click at [399, 52] on icon "Filters" at bounding box center [396, 52] width 9 height 6
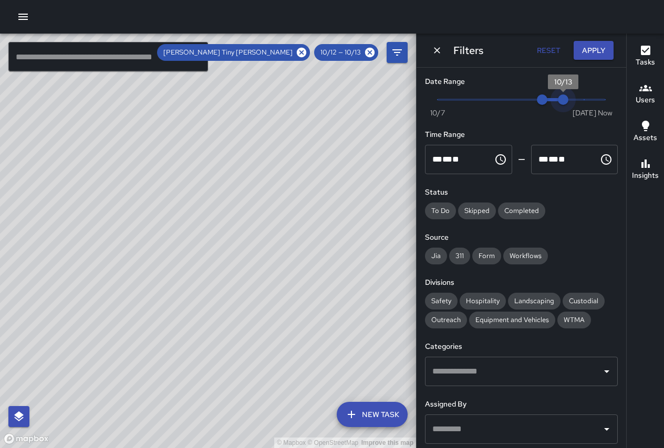
type input "*"
drag, startPoint x: 557, startPoint y: 99, endPoint x: 568, endPoint y: 99, distance: 11.0
click at [579, 99] on span "10/14" at bounding box center [584, 100] width 11 height 11
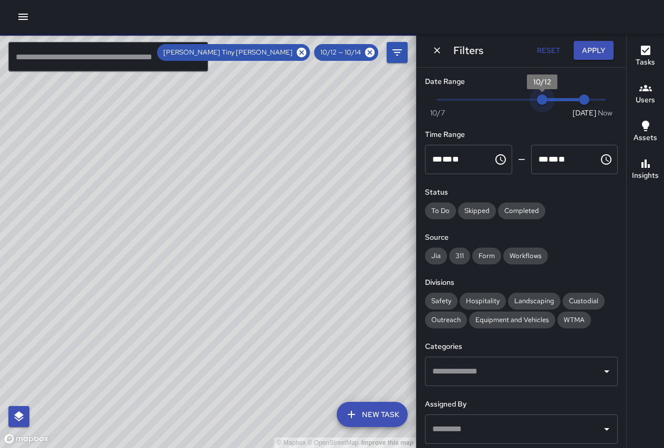
type input "*"
drag, startPoint x: 539, startPoint y: 100, endPoint x: 551, endPoint y: 102, distance: 12.8
click at [558, 102] on span "10/13" at bounding box center [563, 100] width 11 height 11
click at [591, 55] on button "Apply" at bounding box center [593, 50] width 40 height 19
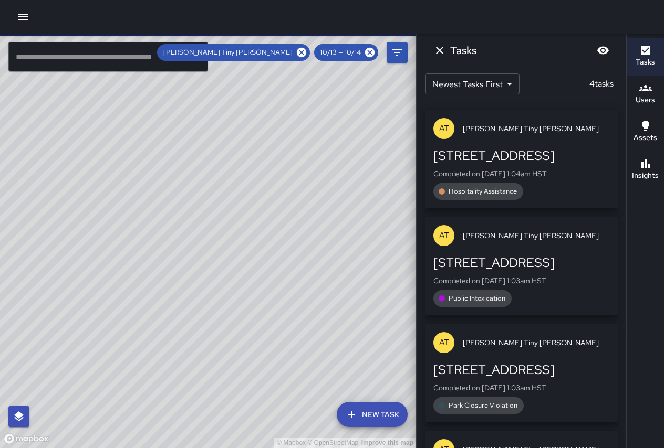
drag, startPoint x: 340, startPoint y: 136, endPoint x: 134, endPoint y: 99, distance: 208.6
click at [134, 99] on div "© Mapbox © OpenStreetMap Improve this map" at bounding box center [208, 241] width 416 height 415
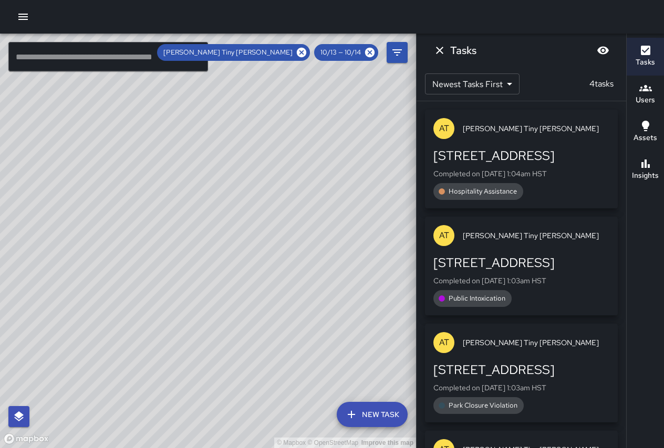
drag, startPoint x: 186, startPoint y: 169, endPoint x: 277, endPoint y: 238, distance: 114.6
click at [277, 238] on div "© Mapbox © OpenStreetMap Improve this map" at bounding box center [208, 241] width 416 height 415
drag, startPoint x: 267, startPoint y: 219, endPoint x: 185, endPoint y: 153, distance: 105.3
click at [179, 147] on div "© Mapbox © OpenStreetMap Improve this map" at bounding box center [208, 241] width 416 height 415
drag, startPoint x: 203, startPoint y: 208, endPoint x: 193, endPoint y: 179, distance: 31.5
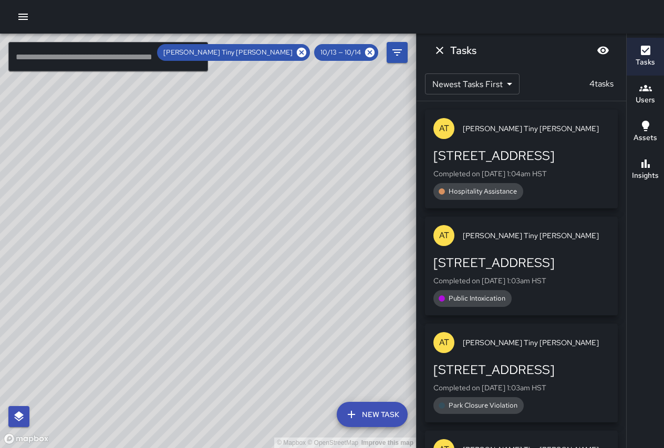
click at [193, 179] on div "© Mapbox © OpenStreetMap Improve this map" at bounding box center [208, 241] width 416 height 415
drag, startPoint x: 193, startPoint y: 179, endPoint x: 278, endPoint y: 277, distance: 129.9
click at [282, 282] on div "© Mapbox © OpenStreetMap Improve this map" at bounding box center [208, 241] width 416 height 415
drag, startPoint x: 203, startPoint y: 198, endPoint x: 134, endPoint y: 172, distance: 73.8
click at [134, 171] on div "© Mapbox © OpenStreetMap Improve this map" at bounding box center [208, 241] width 416 height 415
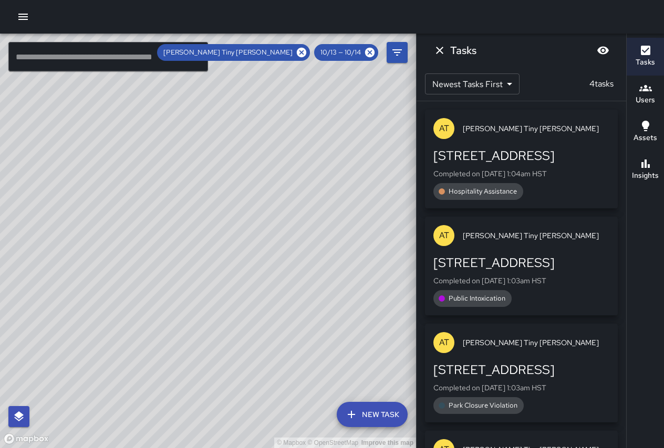
drag, startPoint x: 132, startPoint y: 163, endPoint x: 223, endPoint y: 275, distance: 144.5
click at [223, 275] on div "© Mapbox © OpenStreetMap Improve this map" at bounding box center [208, 241] width 416 height 415
drag, startPoint x: 170, startPoint y: 153, endPoint x: 201, endPoint y: 250, distance: 102.5
click at [201, 250] on div "© Mapbox © OpenStreetMap Improve this map" at bounding box center [208, 241] width 416 height 415
drag, startPoint x: 185, startPoint y: 154, endPoint x: 176, endPoint y: 206, distance: 52.7
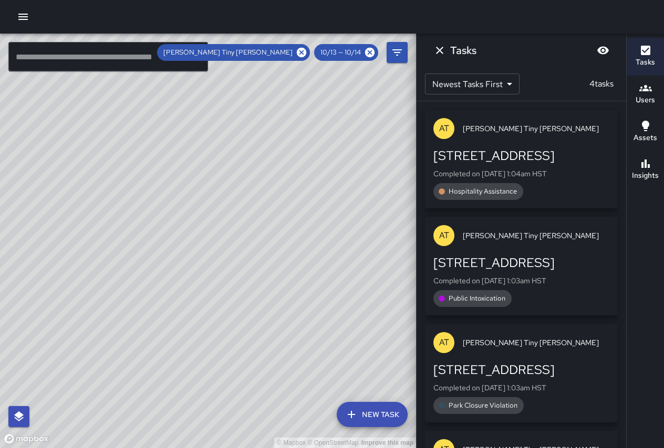
click at [177, 208] on div "© Mapbox © OpenStreetMap Improve this map" at bounding box center [208, 241] width 416 height 415
drag, startPoint x: 301, startPoint y: 197, endPoint x: 298, endPoint y: 210, distance: 13.5
click at [298, 210] on div "© Mapbox © OpenStreetMap Improve this map" at bounding box center [208, 241] width 416 height 415
click at [489, 290] on div "Public Intoxication" at bounding box center [472, 298] width 78 height 17
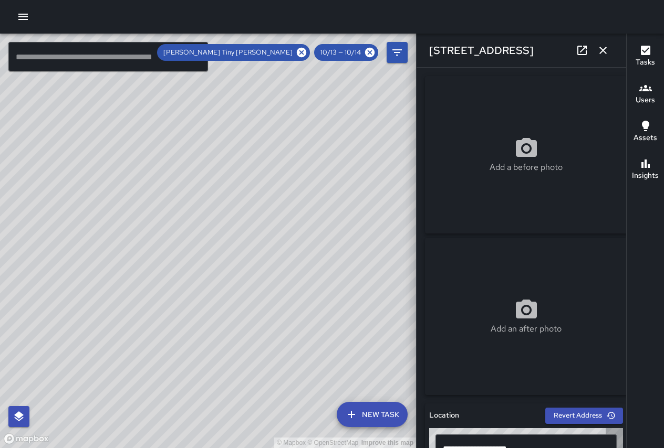
type input "**********"
click at [488, 174] on div "Add a before photo" at bounding box center [526, 155] width 202 height 158
click at [303, 51] on icon at bounding box center [302, 53] width 12 height 12
click at [305, 51] on div "© Mapbox © OpenStreetMap Improve this map" at bounding box center [208, 241] width 416 height 415
click at [300, 51] on div "© Mapbox © OpenStreetMap Improve this map" at bounding box center [208, 241] width 416 height 415
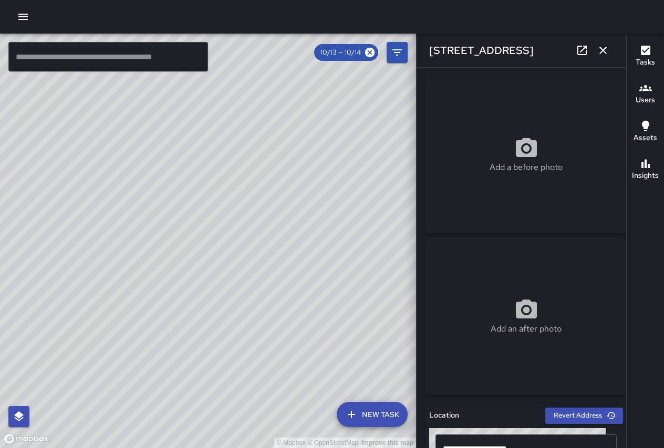
click at [371, 49] on icon at bounding box center [369, 52] width 9 height 9
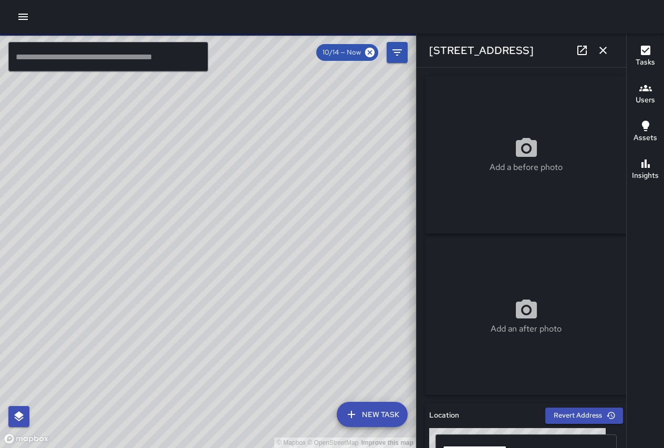
drag, startPoint x: 312, startPoint y: 211, endPoint x: 230, endPoint y: 232, distance: 84.6
click at [229, 236] on div "© Mapbox © OpenStreetMap Improve this map" at bounding box center [208, 241] width 416 height 415
drag, startPoint x: 159, startPoint y: 202, endPoint x: 214, endPoint y: 259, distance: 79.5
click at [223, 268] on div "© Mapbox © OpenStreetMap Improve this map" at bounding box center [208, 241] width 416 height 415
drag, startPoint x: 164, startPoint y: 215, endPoint x: 219, endPoint y: 292, distance: 94.9
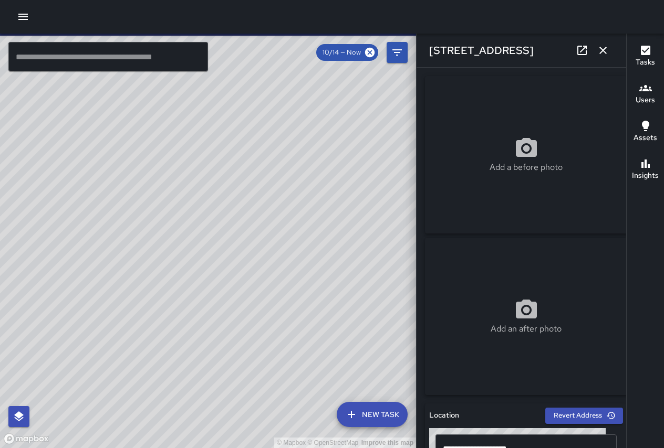
click at [219, 292] on div "© Mapbox © OpenStreetMap Improve this map" at bounding box center [208, 241] width 416 height 415
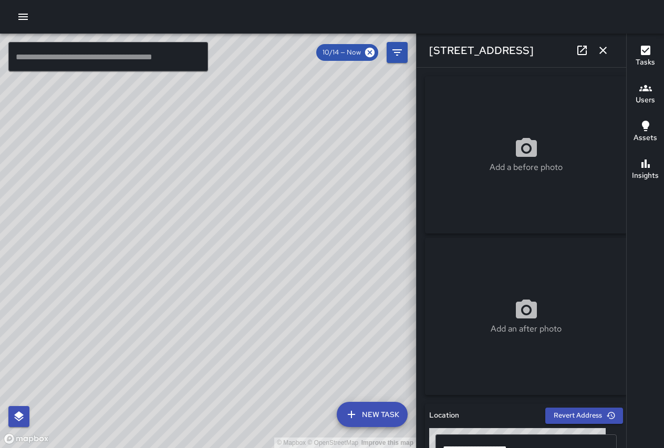
drag, startPoint x: 308, startPoint y: 289, endPoint x: 223, endPoint y: 154, distance: 159.8
click at [223, 153] on div "© Mapbox © OpenStreetMap Improve this map" at bounding box center [208, 241] width 416 height 415
drag, startPoint x: 266, startPoint y: 307, endPoint x: 137, endPoint y: 177, distance: 183.0
click at [82, 142] on div "© Mapbox © OpenStreetMap Improve this map" at bounding box center [208, 241] width 416 height 415
drag, startPoint x: 245, startPoint y: 234, endPoint x: 89, endPoint y: 76, distance: 222.0
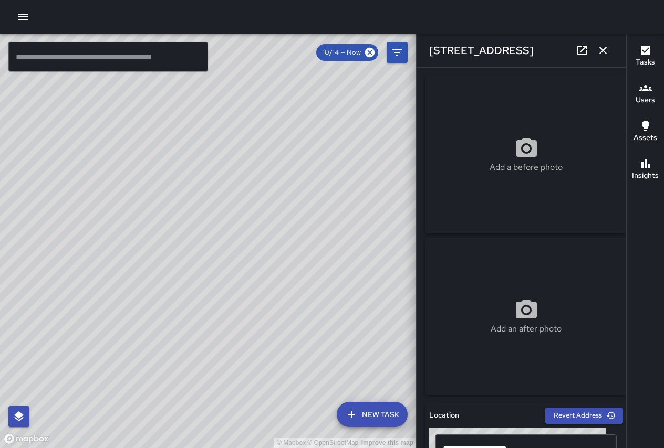
click at [89, 76] on div "© Mapbox © OpenStreetMap Improve this map" at bounding box center [208, 241] width 416 height 415
drag, startPoint x: 260, startPoint y: 313, endPoint x: 283, endPoint y: 376, distance: 67.6
click at [313, 412] on div "© Mapbox © OpenStreetMap Improve this map" at bounding box center [208, 241] width 416 height 415
drag, startPoint x: 27, startPoint y: 97, endPoint x: 318, endPoint y: 254, distance: 330.6
click at [329, 273] on div "© Mapbox © OpenStreetMap Improve this map" at bounding box center [208, 241] width 416 height 415
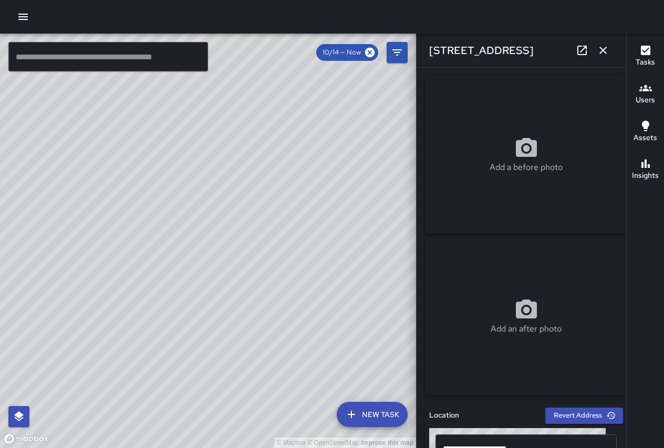
drag, startPoint x: 294, startPoint y: 160, endPoint x: 266, endPoint y: 261, distance: 104.4
click at [273, 268] on div "© Mapbox © OpenStreetMap Improve this map [PERSON_NAME] [PERSON_NAME][GEOGRAPHI…" at bounding box center [208, 241] width 416 height 415
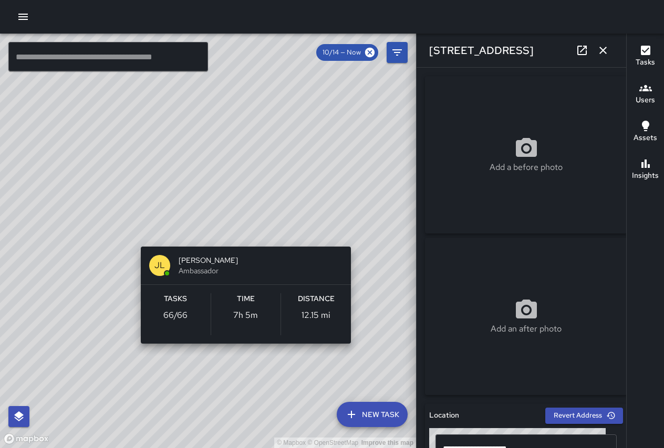
click at [352, 357] on div "© Mapbox © OpenStreetMap Improve this map JL [PERSON_NAME] Ambassador Tasks 66 …" at bounding box center [208, 241] width 416 height 415
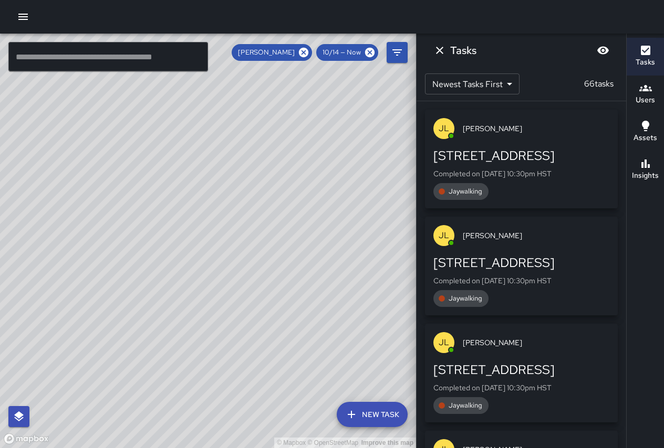
drag, startPoint x: 322, startPoint y: 373, endPoint x: 128, endPoint y: 178, distance: 274.7
click at [116, 154] on div "© Mapbox © OpenStreetMap Improve this map" at bounding box center [208, 241] width 416 height 415
drag, startPoint x: 223, startPoint y: 331, endPoint x: 71, endPoint y: 119, distance: 260.7
click at [71, 120] on div "© Mapbox © OpenStreetMap Improve this map" at bounding box center [208, 241] width 416 height 415
drag, startPoint x: 182, startPoint y: 282, endPoint x: 62, endPoint y: 101, distance: 217.1
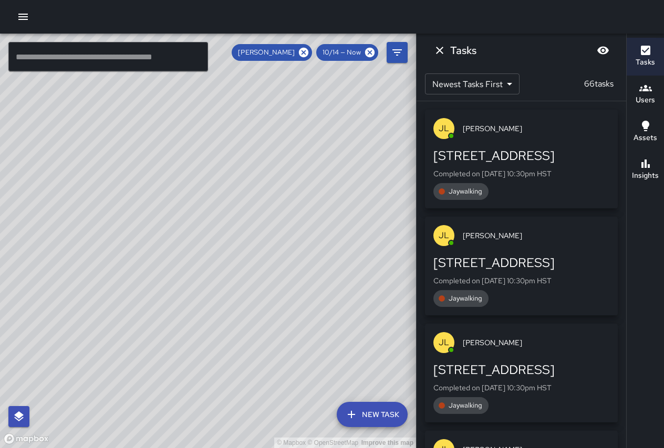
click at [61, 99] on div "© Mapbox © OpenStreetMap Improve this map" at bounding box center [208, 241] width 416 height 415
drag, startPoint x: 160, startPoint y: 155, endPoint x: 191, endPoint y: 237, distance: 87.9
click at [191, 237] on div "© Mapbox © OpenStreetMap Improve this map" at bounding box center [208, 241] width 416 height 415
drag, startPoint x: 151, startPoint y: 215, endPoint x: 197, endPoint y: 269, distance: 71.1
click at [197, 271] on div "© Mapbox © OpenStreetMap Improve this map" at bounding box center [208, 241] width 416 height 415
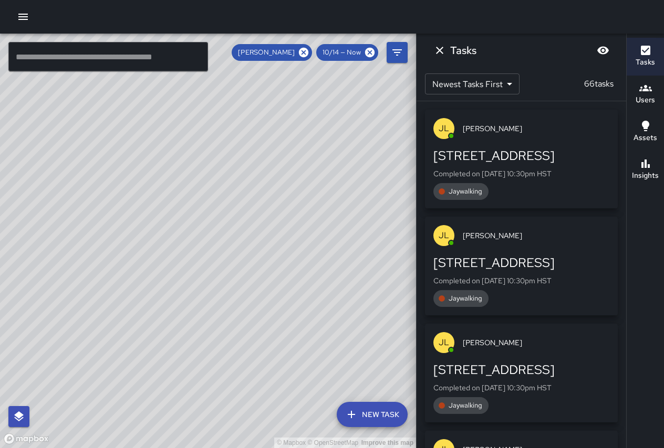
drag, startPoint x: 187, startPoint y: 235, endPoint x: 226, endPoint y: 278, distance: 57.6
click at [226, 278] on div "© Mapbox © OpenStreetMap Improve this map" at bounding box center [208, 241] width 416 height 415
drag, startPoint x: 210, startPoint y: 226, endPoint x: 256, endPoint y: 289, distance: 77.7
click at [256, 289] on div "© Mapbox © OpenStreetMap Improve this map" at bounding box center [208, 241] width 416 height 415
drag, startPoint x: 239, startPoint y: 259, endPoint x: 249, endPoint y: 273, distance: 16.6
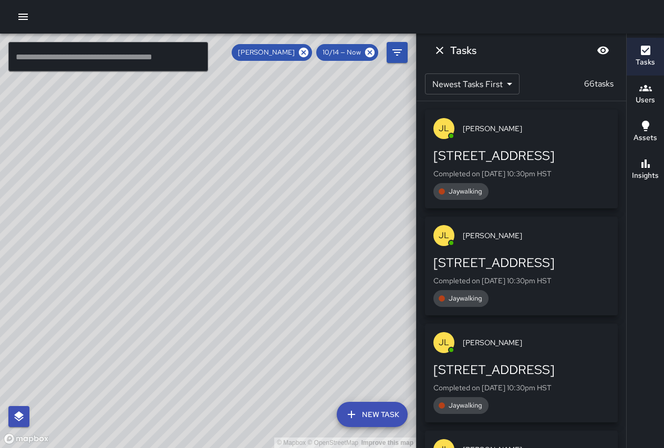
click at [248, 273] on div "© Mapbox © OpenStreetMap Improve this map" at bounding box center [208, 241] width 416 height 415
drag, startPoint x: 300, startPoint y: 49, endPoint x: 317, endPoint y: 53, distance: 17.1
click at [301, 50] on icon at bounding box center [304, 53] width 12 height 12
click at [301, 50] on div "© Mapbox © OpenStreetMap Improve this map" at bounding box center [208, 241] width 416 height 415
click at [303, 51] on div "© Mapbox © OpenStreetMap Improve this map" at bounding box center [208, 241] width 416 height 415
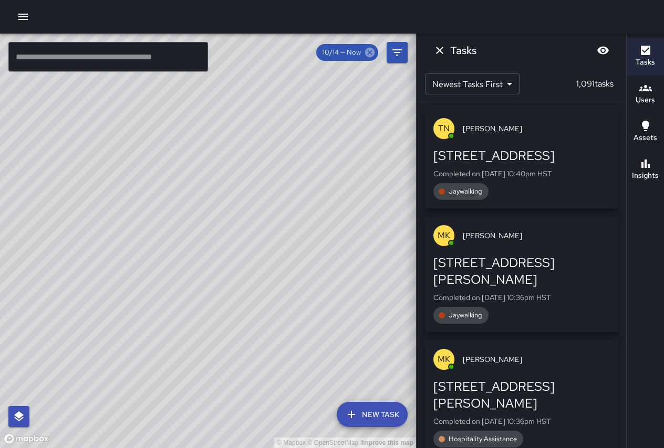
click at [370, 53] on icon at bounding box center [370, 53] width 12 height 12
drag, startPoint x: 182, startPoint y: 211, endPoint x: 224, endPoint y: 269, distance: 72.6
click at [253, 296] on div "© Mapbox © OpenStreetMap Improve this map" at bounding box center [208, 241] width 416 height 415
